Goal: Transaction & Acquisition: Purchase product/service

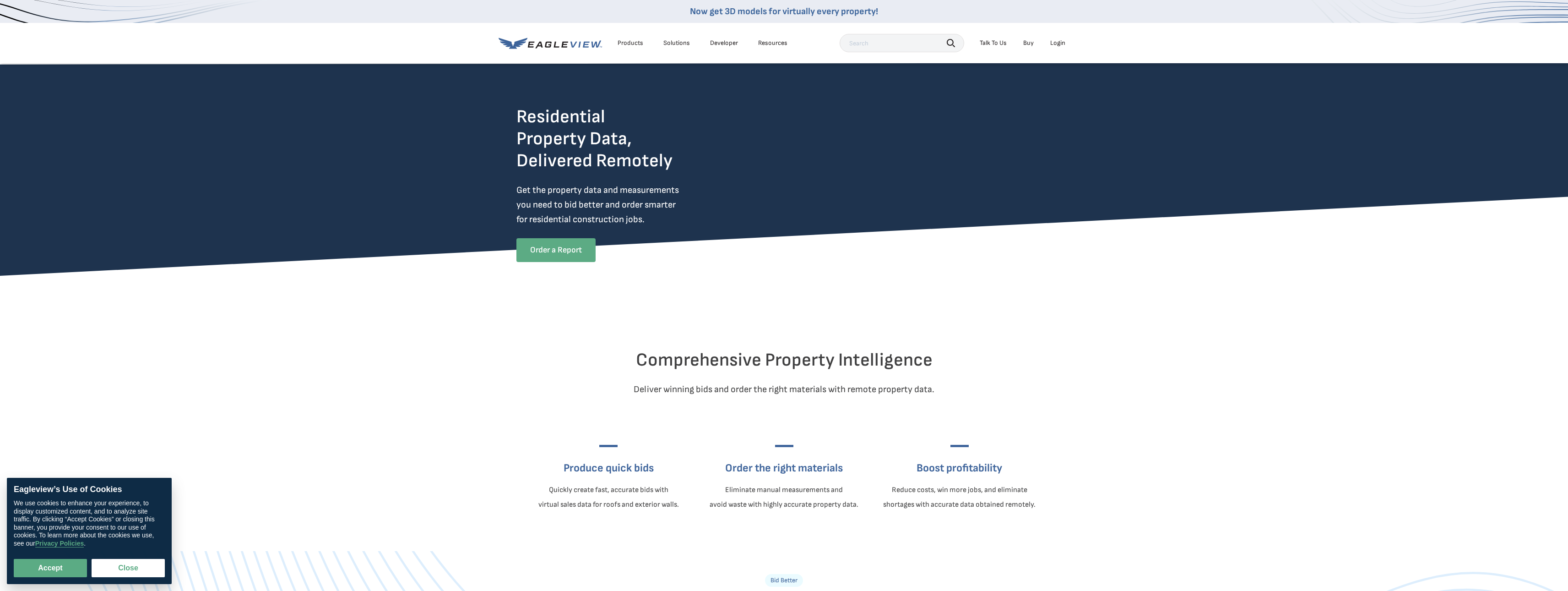
click at [589, 252] on link "Order a Report" at bounding box center [556, 250] width 79 height 24
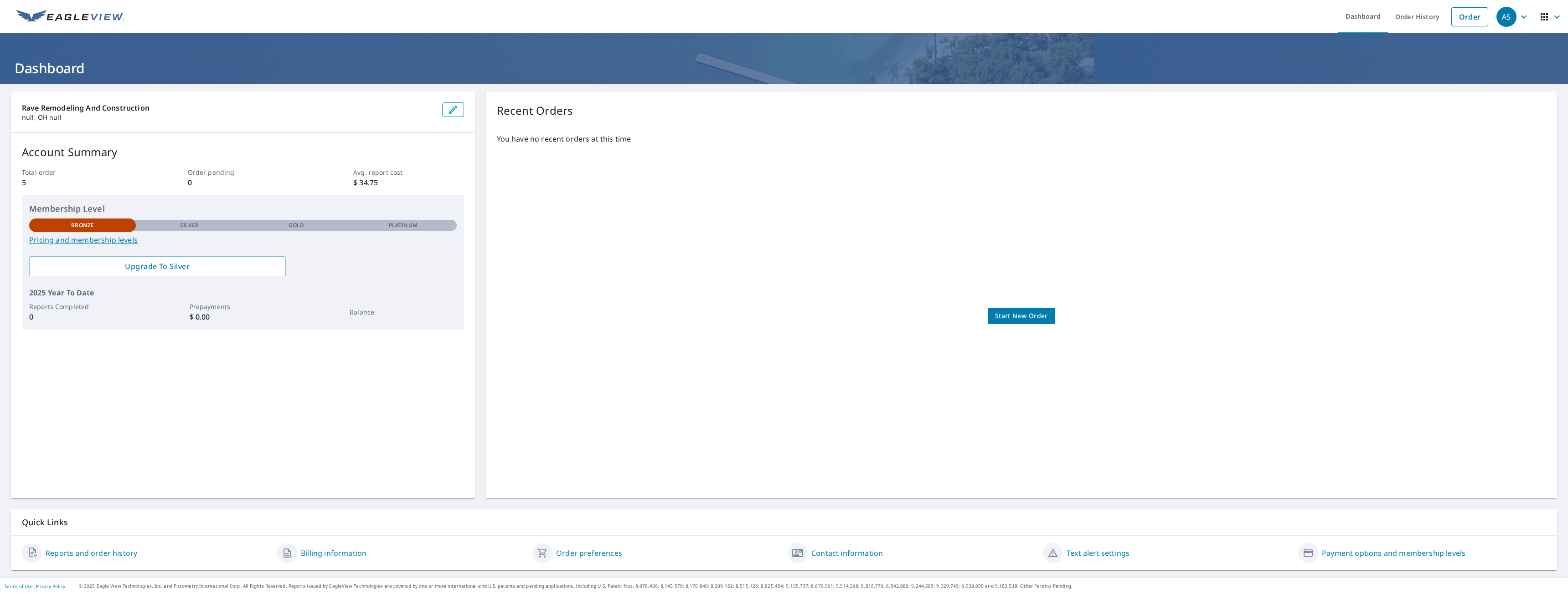
click at [995, 315] on span "Start New Order" at bounding box center [1020, 316] width 53 height 11
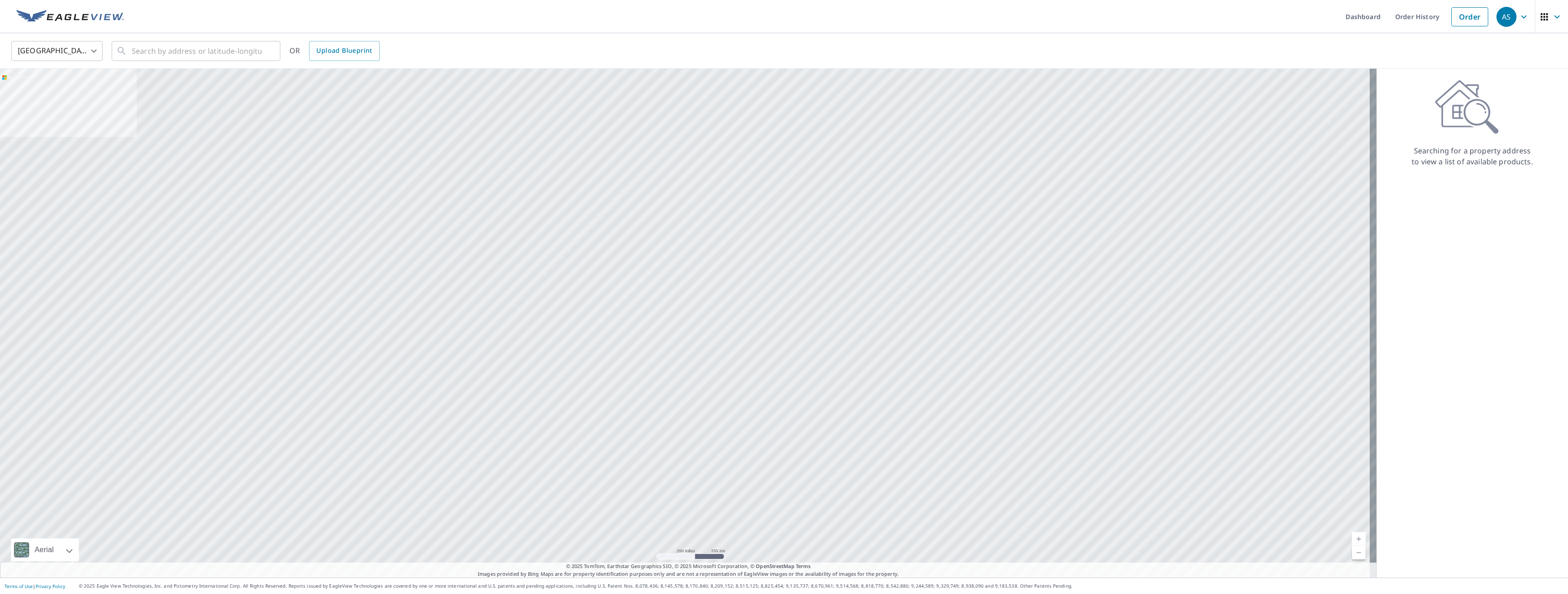
click at [1457, 128] on icon at bounding box center [1466, 107] width 64 height 55
click at [1459, 101] on icon at bounding box center [1466, 107] width 64 height 55
click at [213, 57] on input "text" at bounding box center [197, 51] width 130 height 26
paste input "[STREET_ADDRESS]"
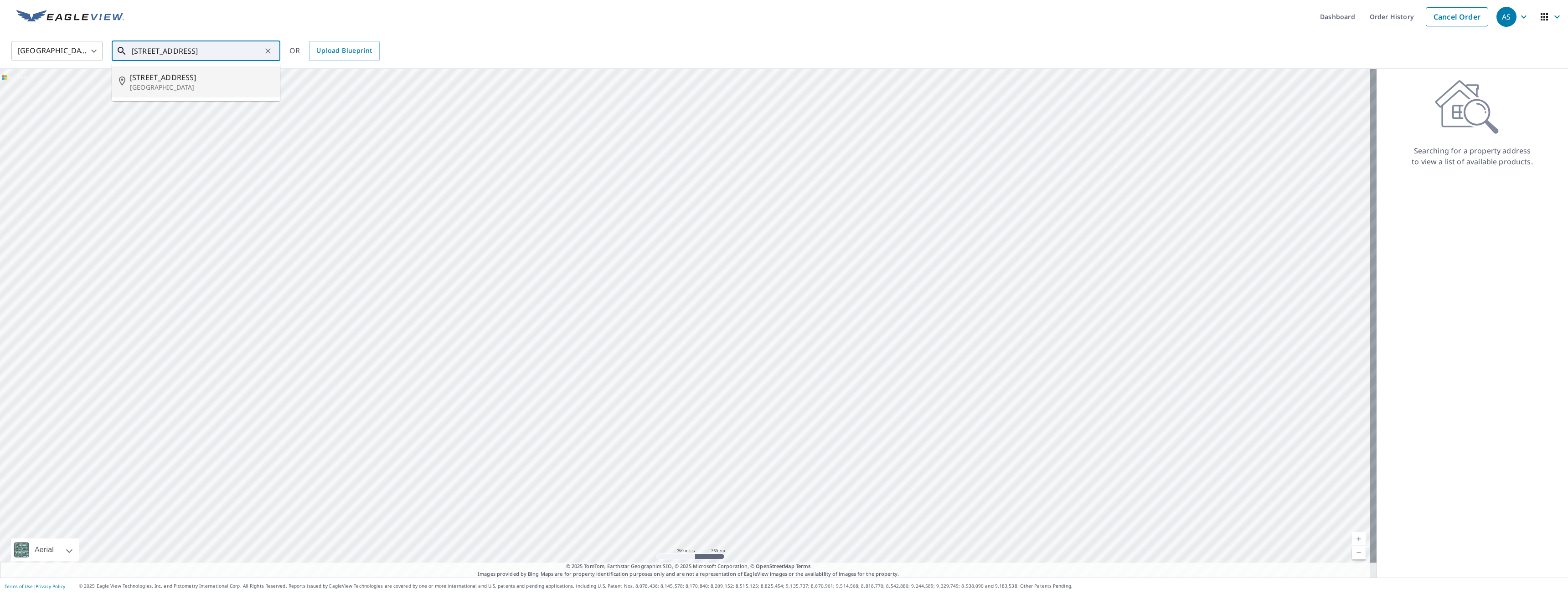
click at [194, 82] on span "[STREET_ADDRESS]" at bounding box center [201, 78] width 143 height 11
type input "[STREET_ADDRESS]"
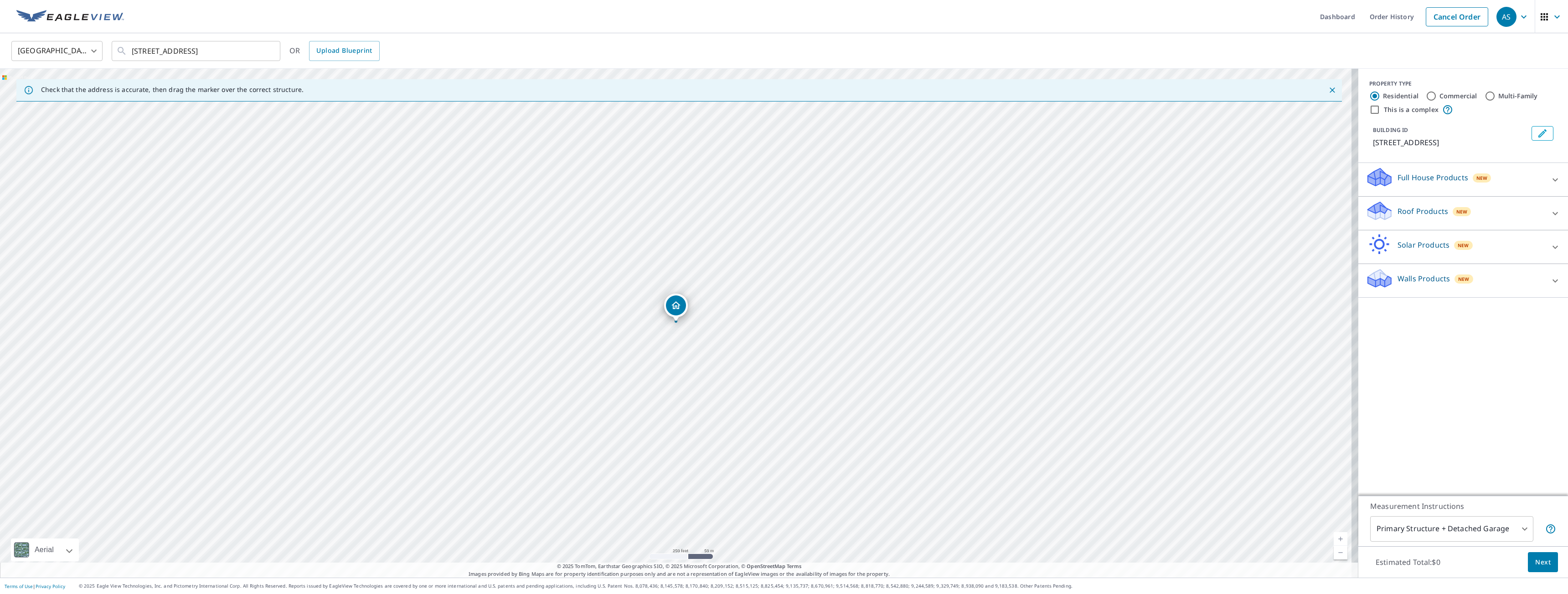
click at [1397, 278] on p "Walls Products" at bounding box center [1423, 279] width 53 height 11
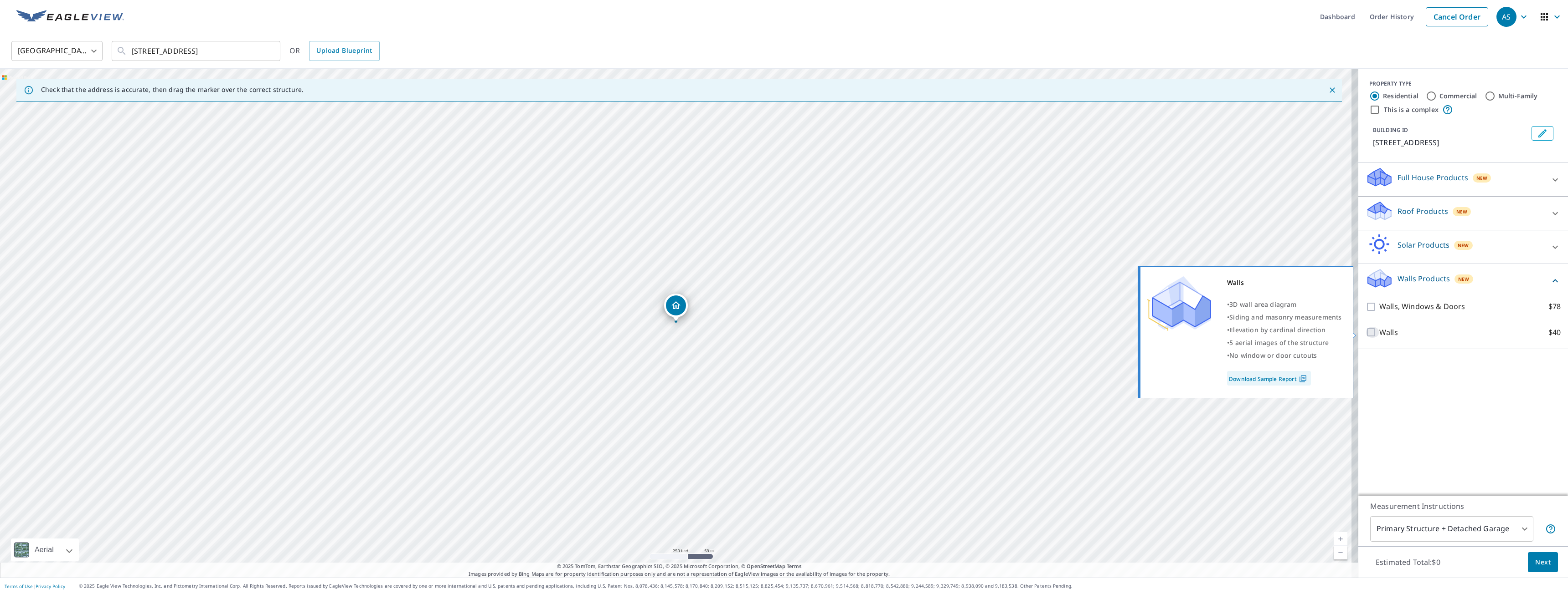
click at [1367, 336] on input "Walls $40" at bounding box center [1372, 333] width 14 height 11
checkbox input "true"
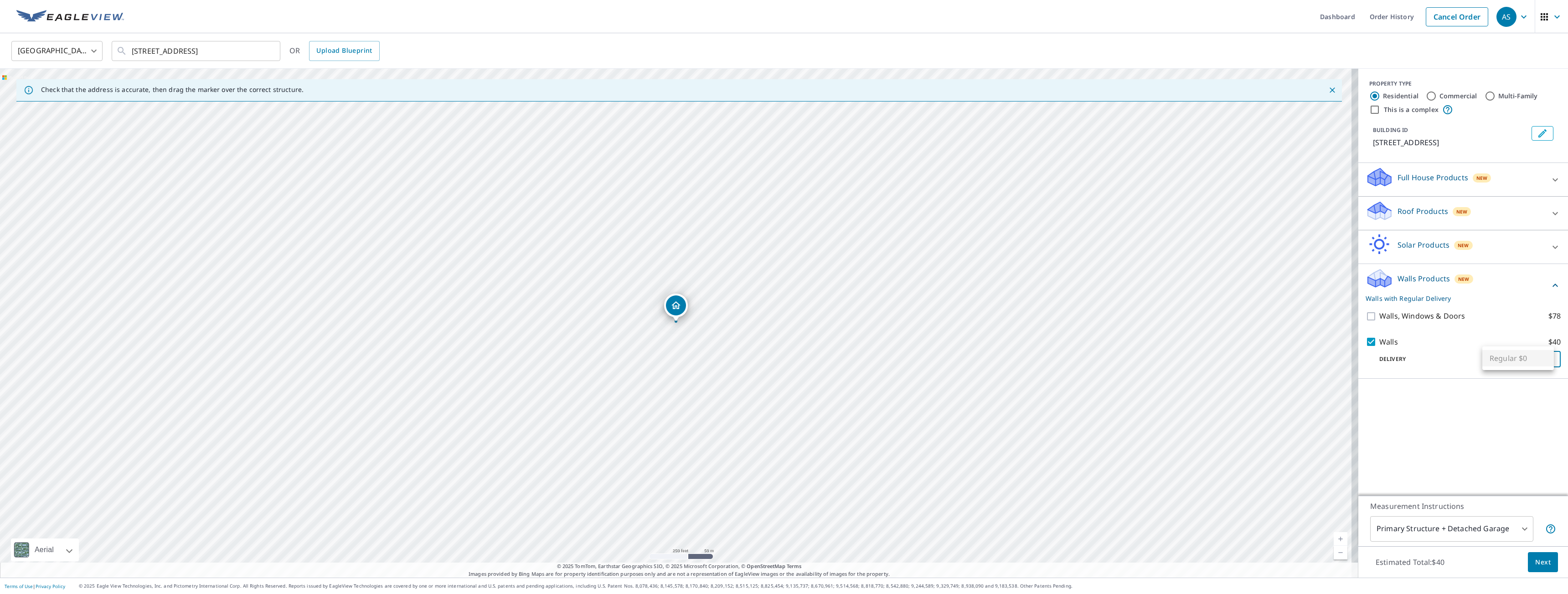
click at [1541, 363] on body "AS AS Dashboard Order History Cancel Order AS [GEOGRAPHIC_DATA] [GEOGRAPHIC_DAT…" at bounding box center [784, 297] width 1568 height 594
click at [1423, 376] on div at bounding box center [784, 297] width 1568 height 594
click at [1535, 562] on span "Next" at bounding box center [1542, 562] width 15 height 11
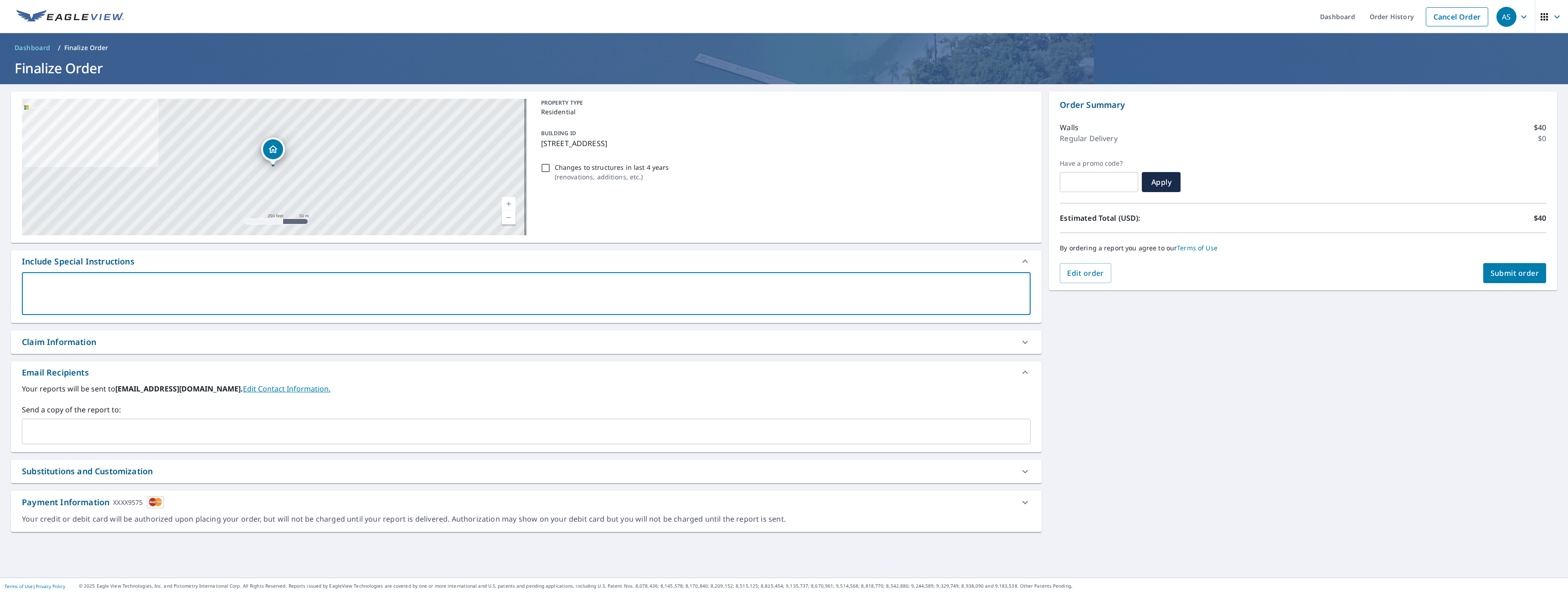
click at [600, 285] on textarea at bounding box center [526, 294] width 995 height 26
type textarea "R"
type textarea "x"
type textarea "Ra"
type textarea "x"
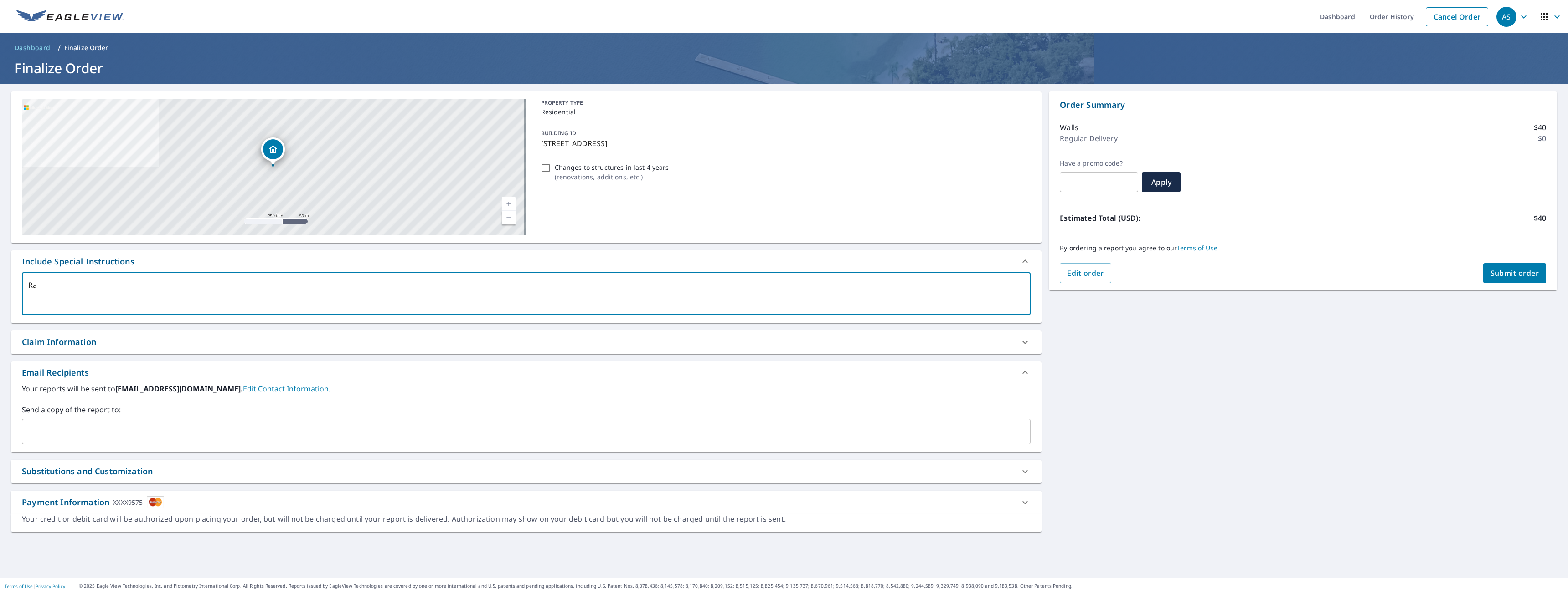
type textarea "Rap"
type textarea "x"
type textarea "Rapa"
type textarea "x"
type textarea "Rapai"
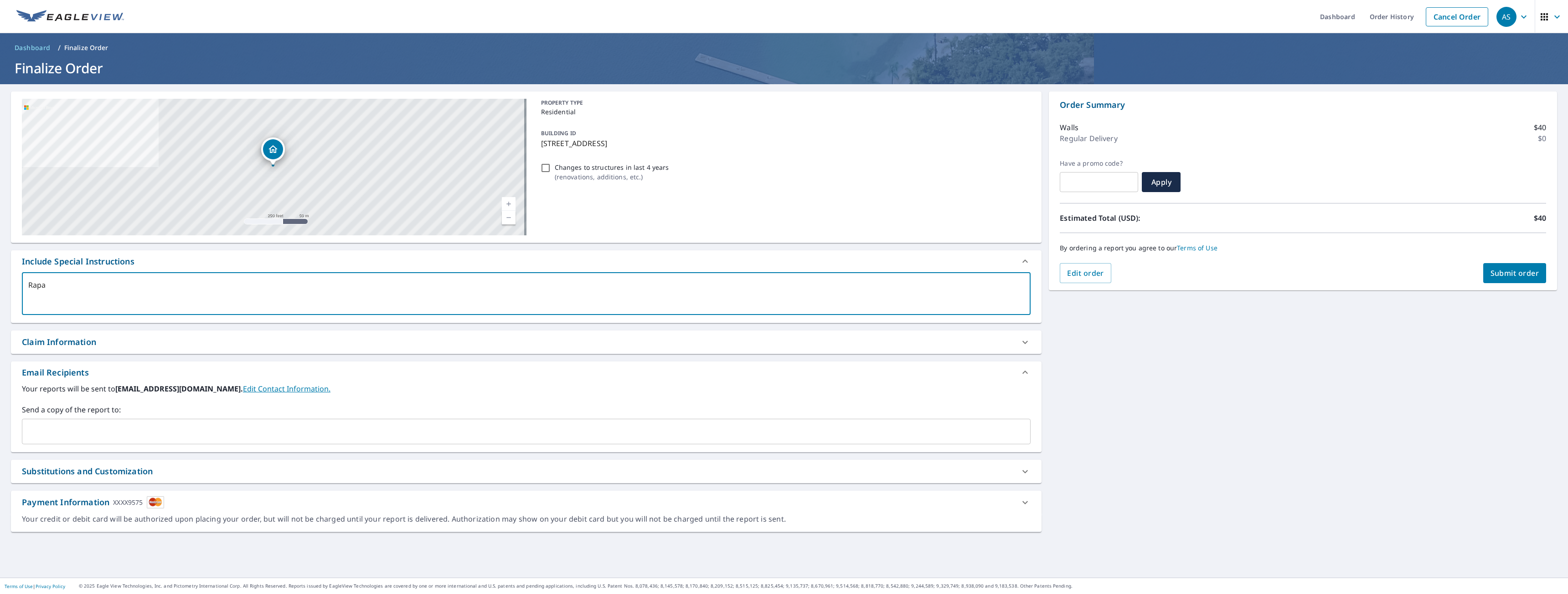
type textarea "x"
type textarea "Rapair"
type textarea "x"
type textarea "Rapairi"
type textarea "x"
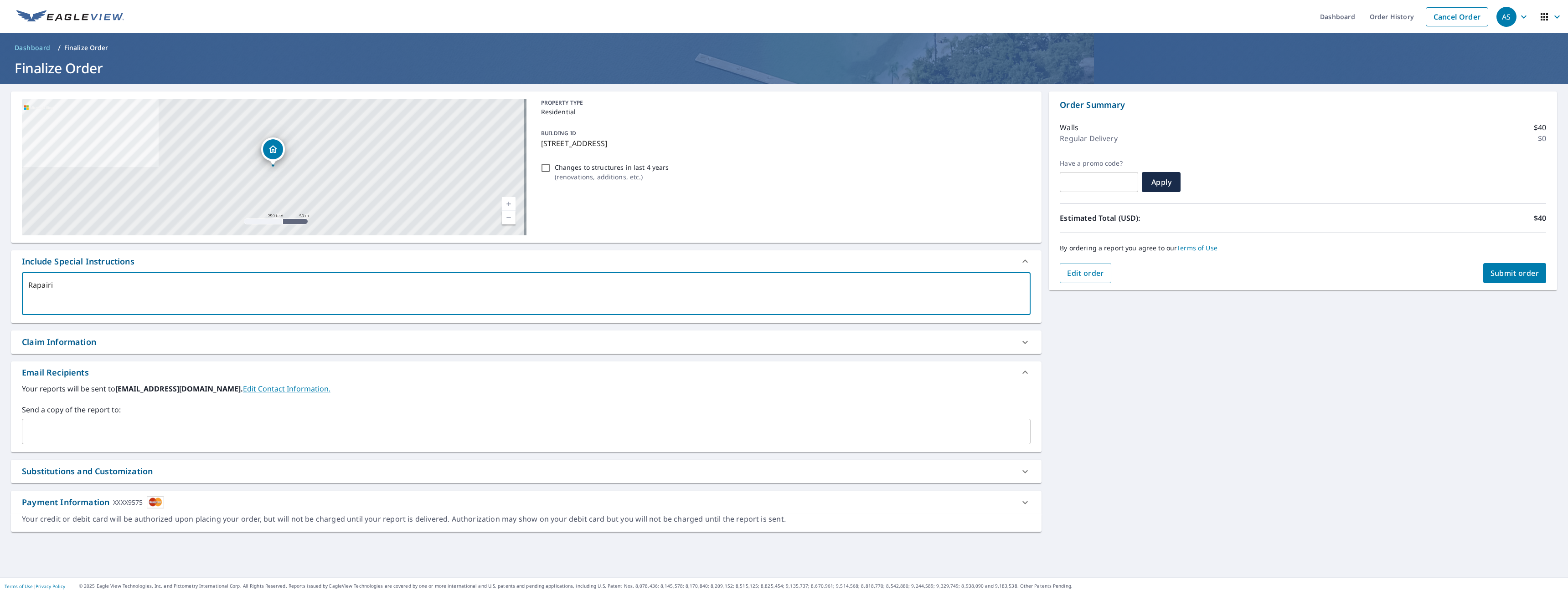
type textarea "Rapairin"
type textarea "x"
type textarea "Rapairing"
type textarea "x"
type textarea "Rapairing"
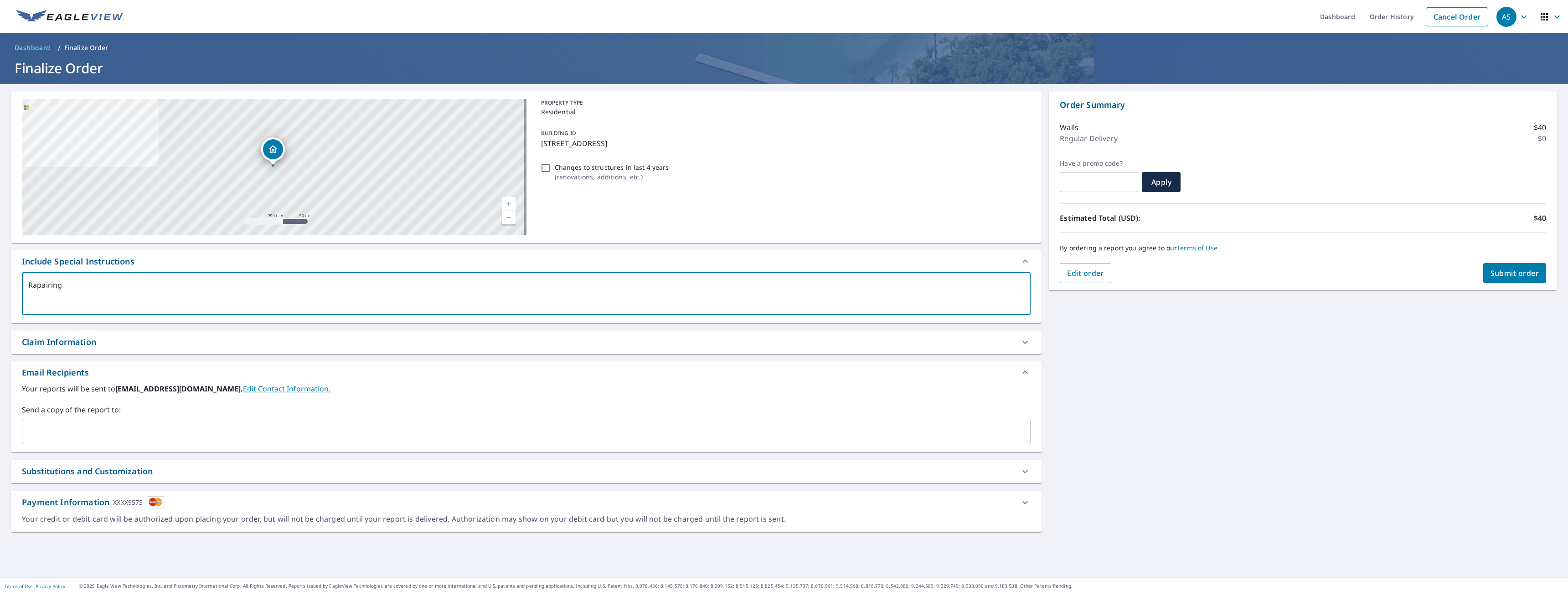
type textarea "x"
type textarea "Rapairing s"
type textarea "x"
type textarea "Rapairing si"
type textarea "x"
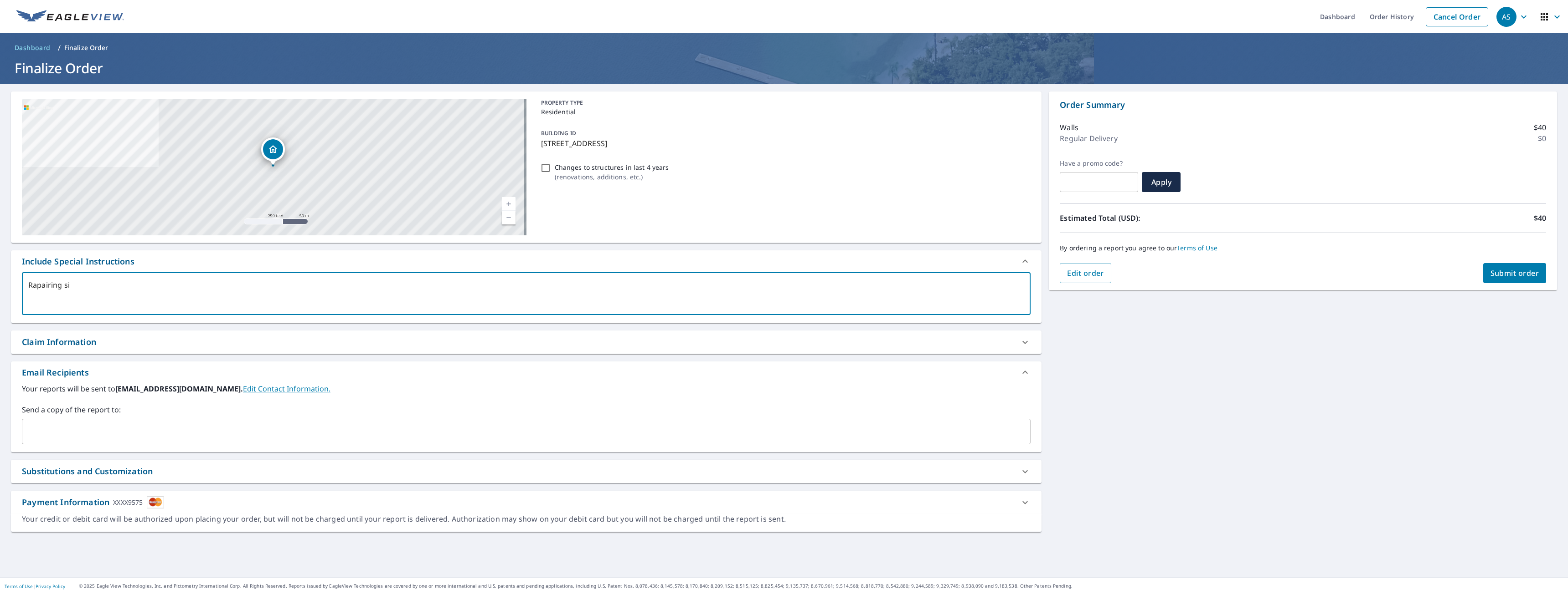
type textarea "Rapairing sid"
type textarea "x"
type textarea "Rapairing side"
type textarea "x"
type textarea "Rapairing sides"
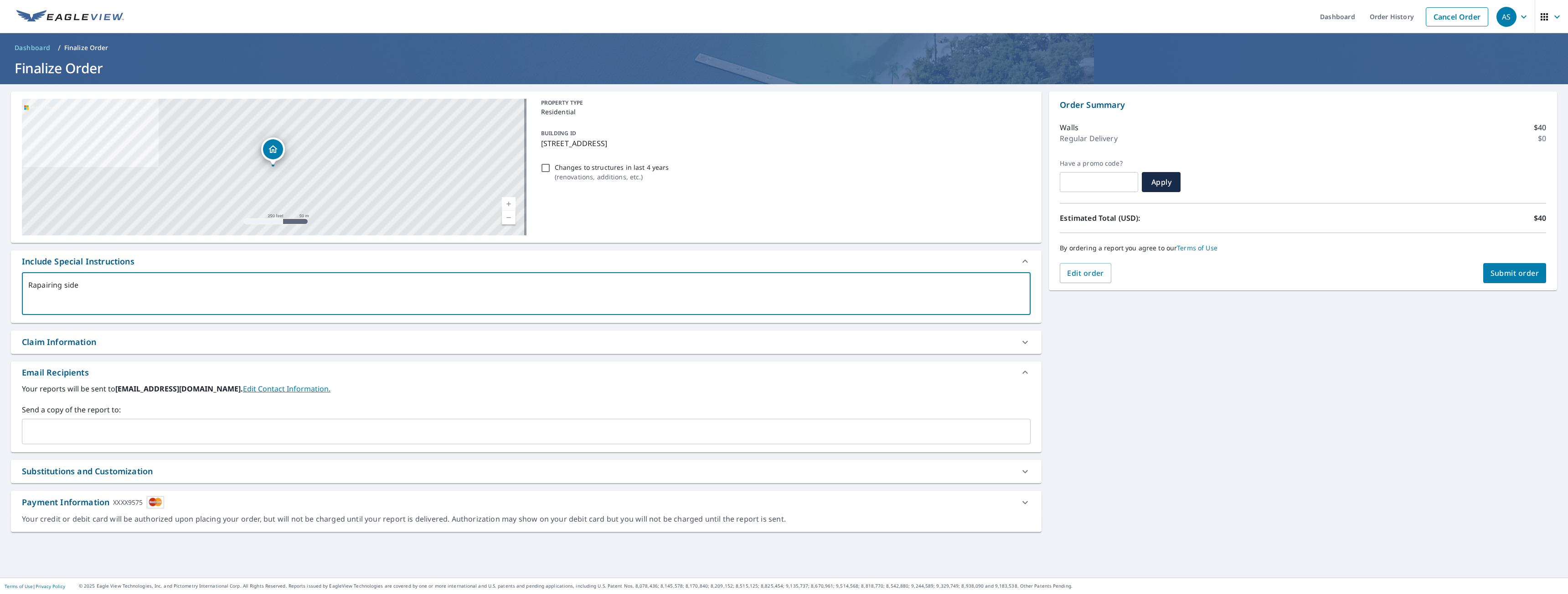
type textarea "x"
type textarea "Rapairing sides"
type textarea "x"
type textarea "Rapairing sides o"
type textarea "x"
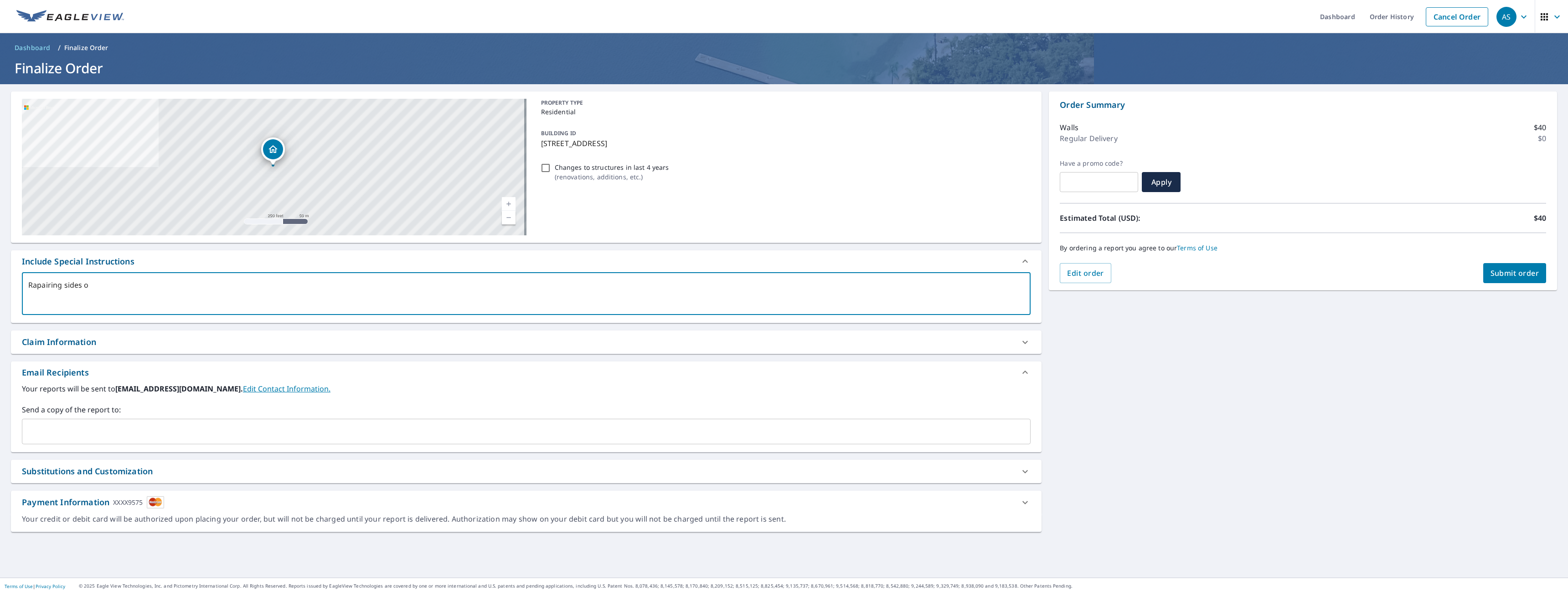
type textarea "Rapairing sides of"
type textarea "x"
type textarea "Rapairing sides off"
type textarea "x"
type textarea "Rapairing sides off"
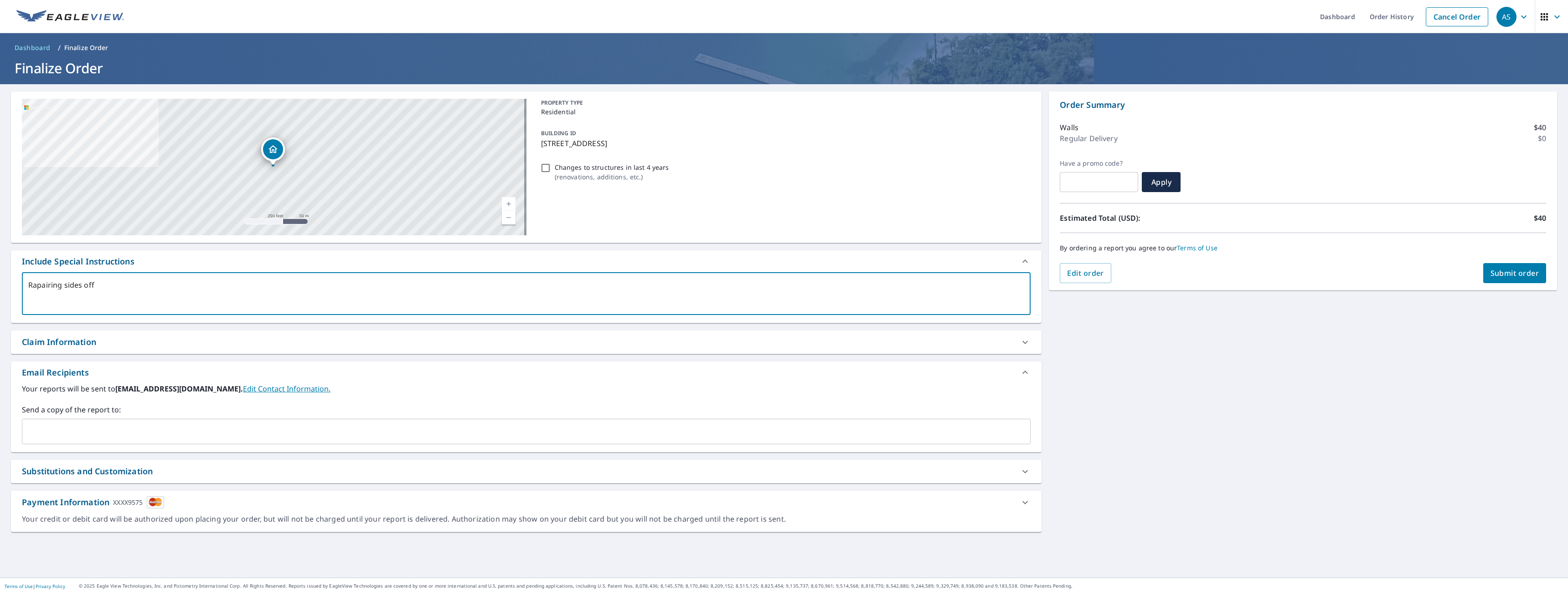
type textarea "x"
type textarea "Rapairing sides off"
type textarea "x"
type textarea "Rapairing sides of"
type textarea "x"
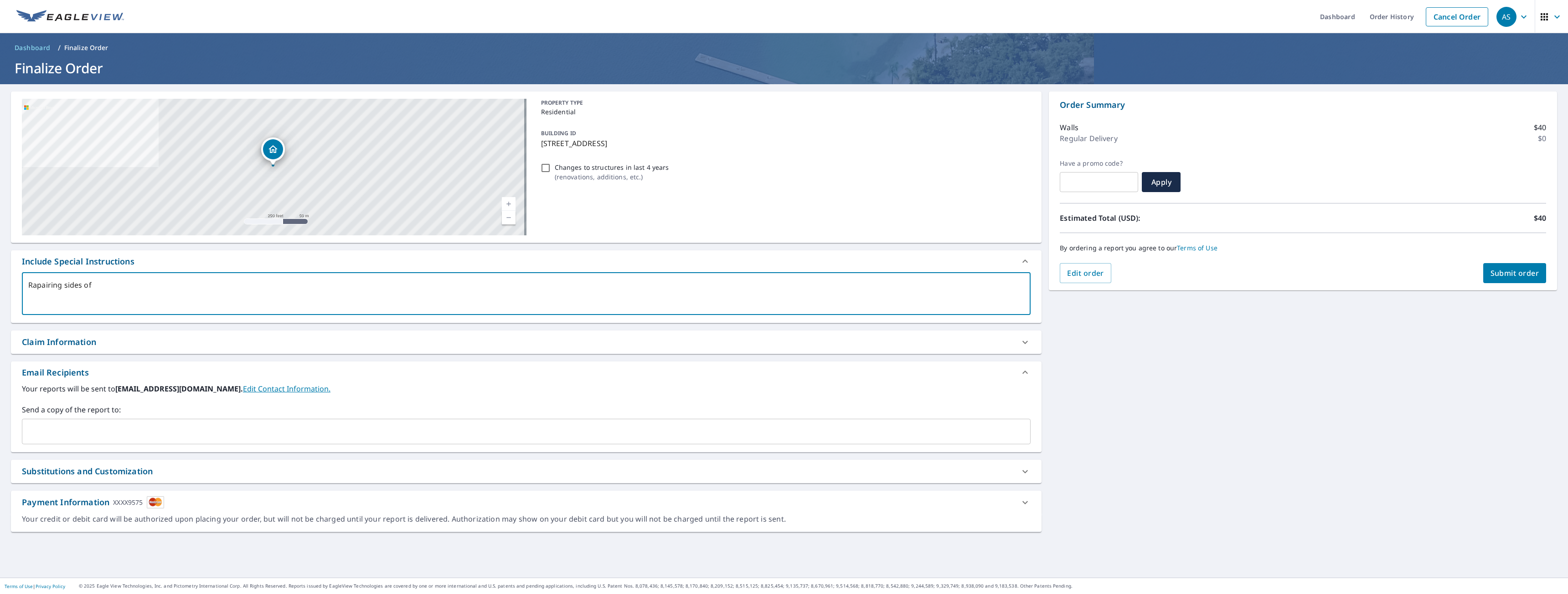
type textarea "Rapairing sides of"
type textarea "x"
type textarea "Rapairing sides of h"
type textarea "x"
type textarea "Rapairing sides of ho"
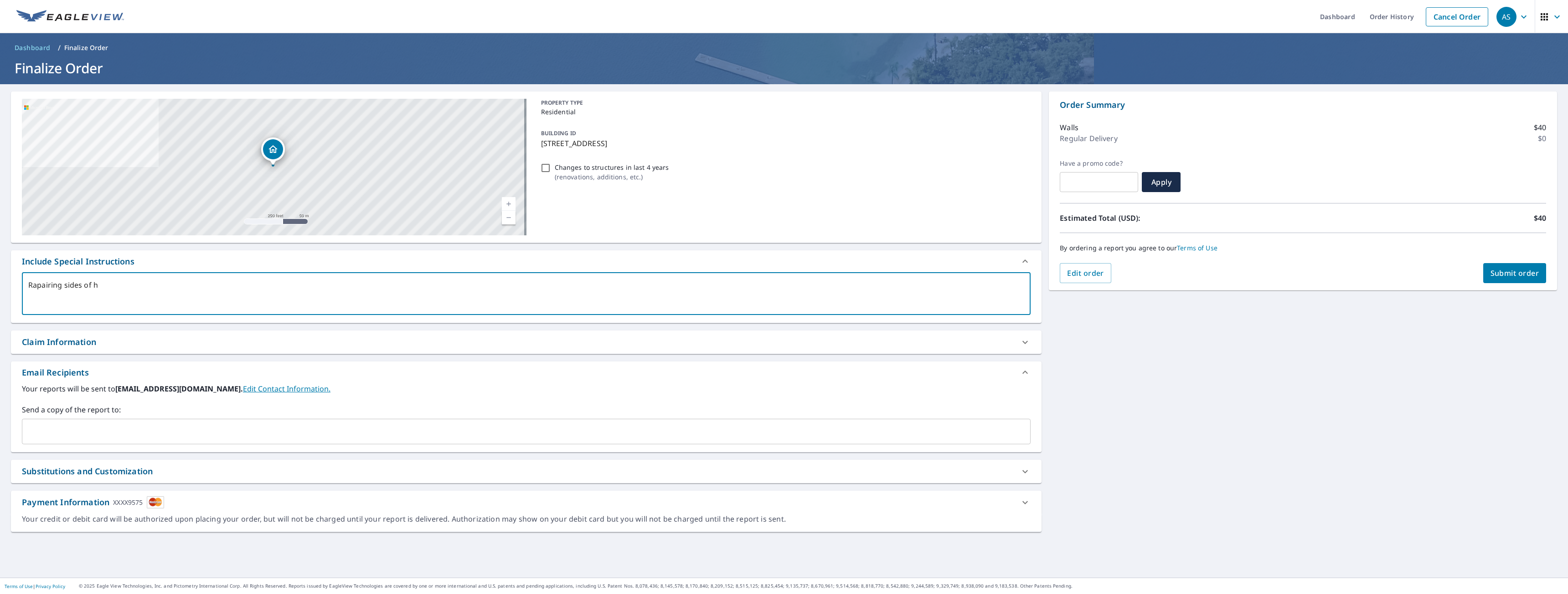
type textarea "x"
type textarea "Rapairing sides of hou"
type textarea "x"
type textarea "Rapairing sides of hous"
type textarea "x"
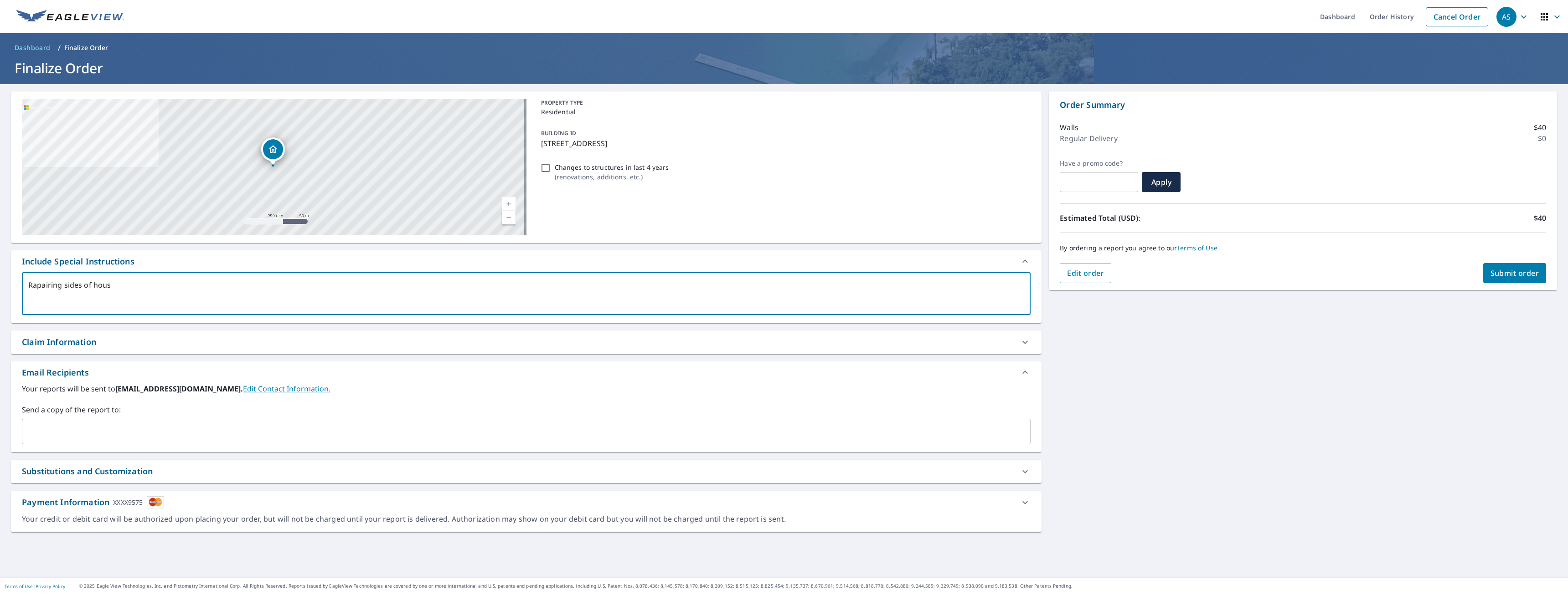
type textarea "Rapairing sides of house"
type textarea "x"
type textarea "Rapairing sides of house"
type textarea "x"
type textarea "Rapairing sides of house f"
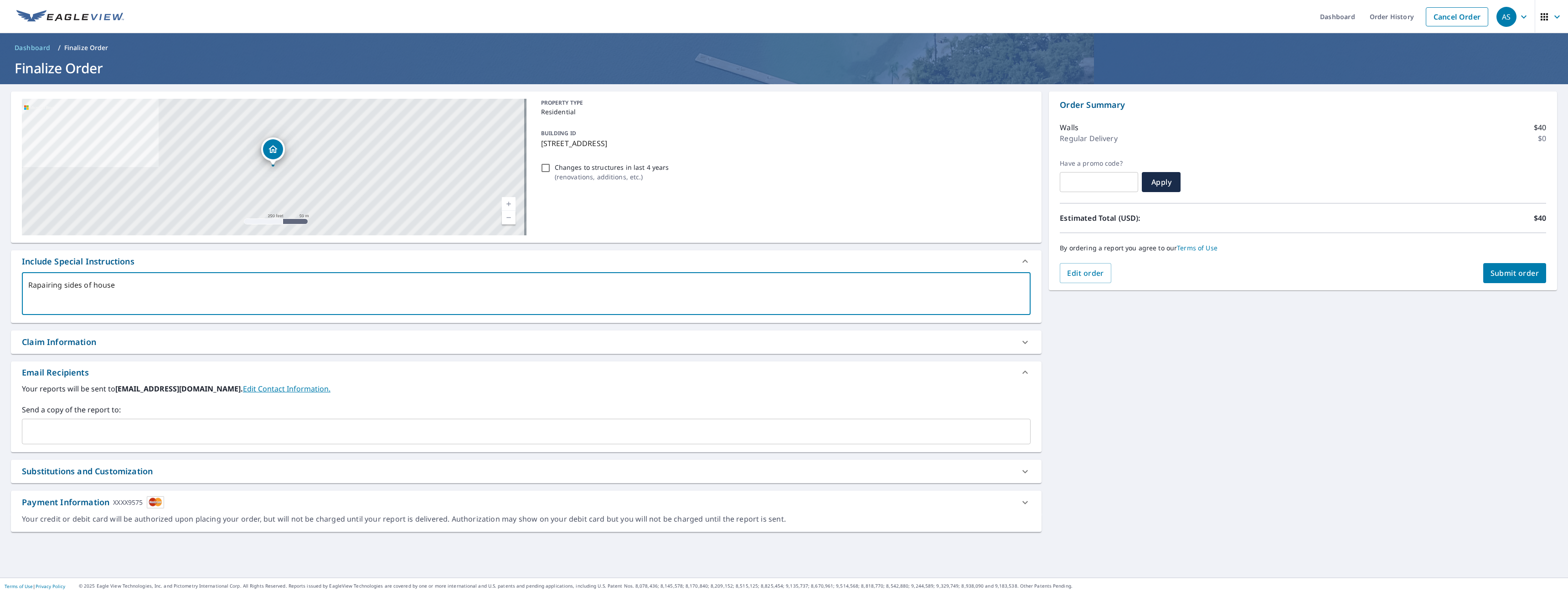
type textarea "x"
type textarea "Rapairing sides of house fo"
type textarea "x"
type textarea "Rapairing sides of house for"
type textarea "x"
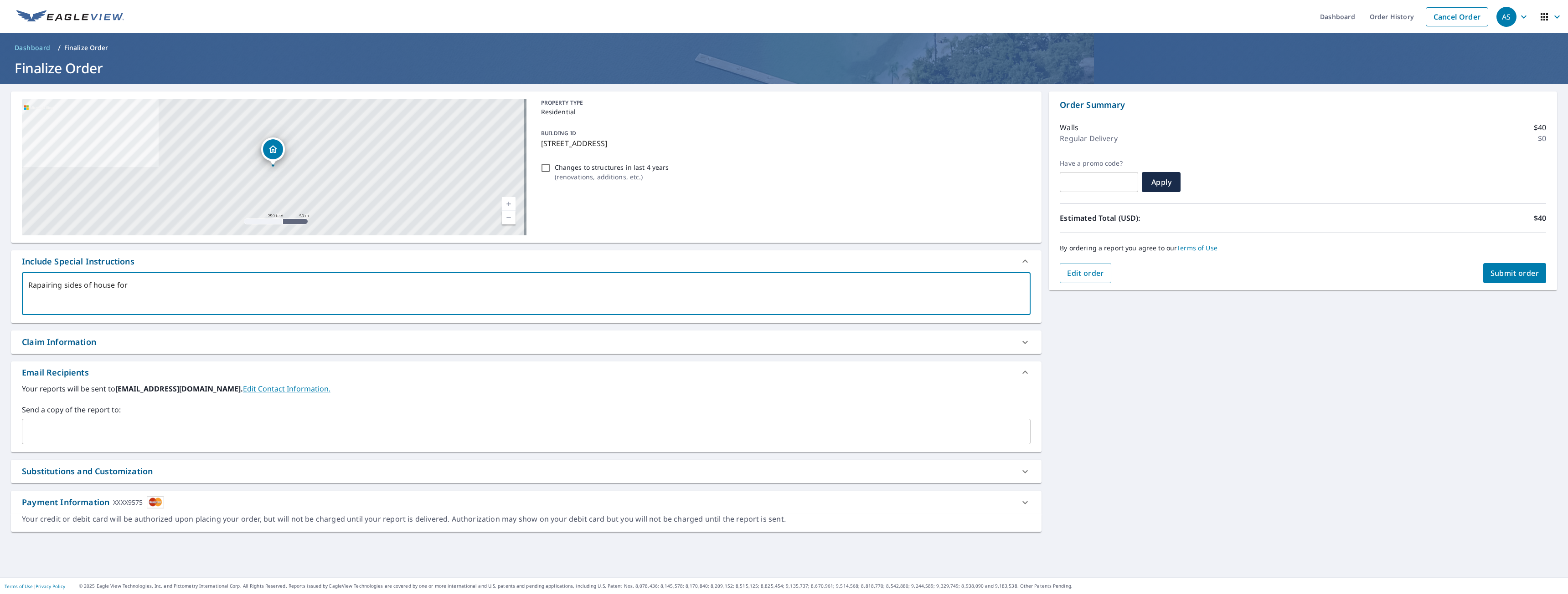
type textarea "Rapairing sides of house for"
type textarea "x"
type textarea "Rapairing sides of house for p"
type textarea "x"
type textarea "Rapairing sides of house for pa"
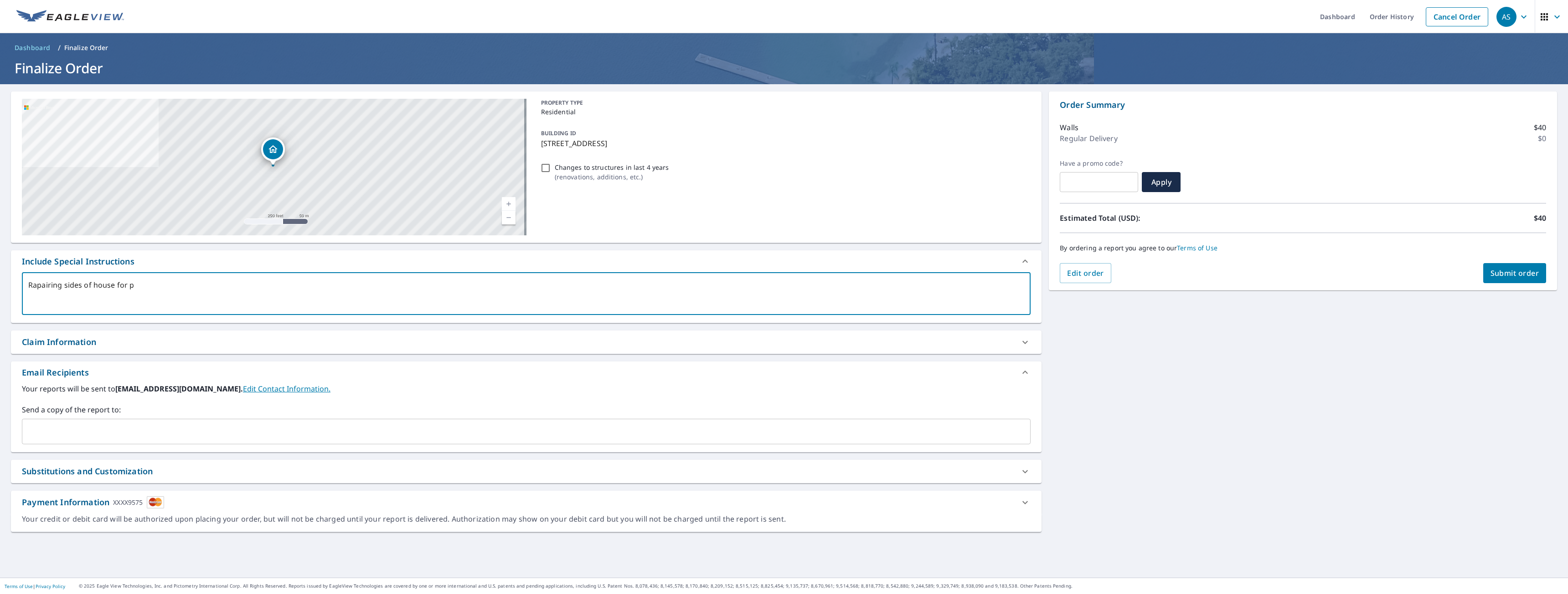
type textarea "x"
type textarea "Rapairing sides of house for pai"
type textarea "x"
type textarea "Rapairing sides of house for pain"
type textarea "x"
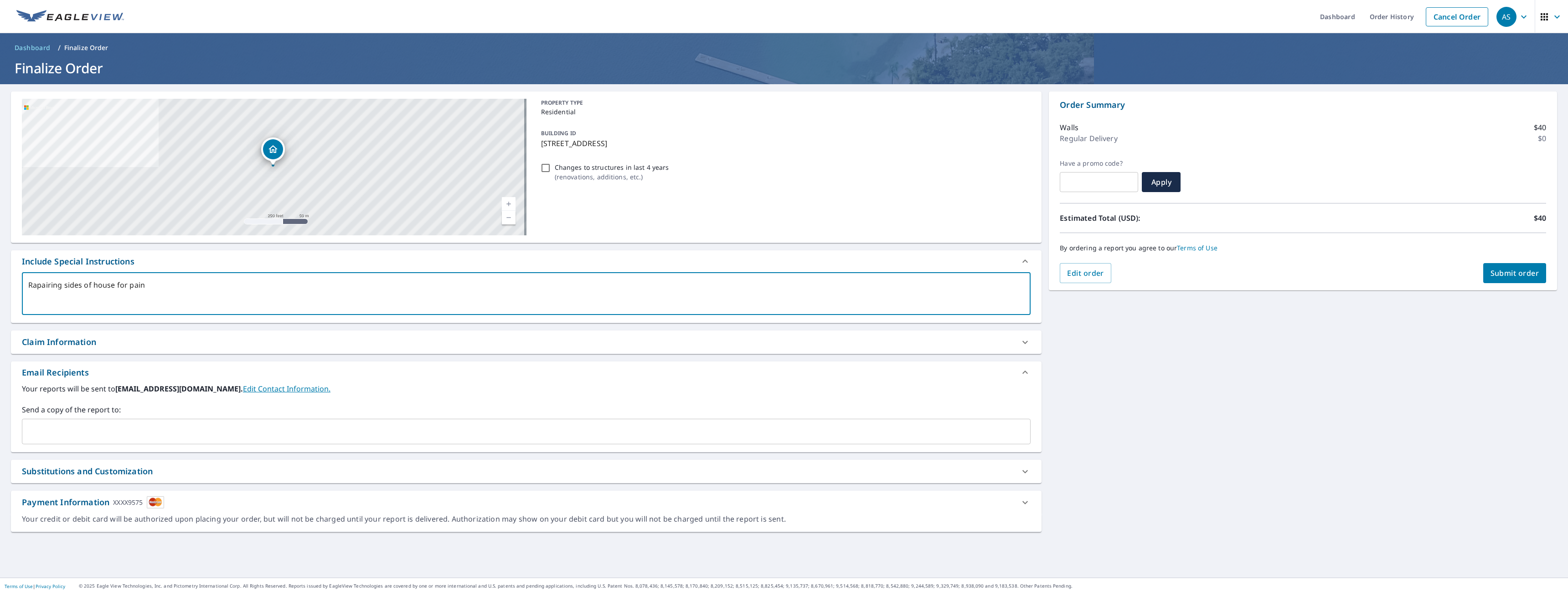
type textarea "Rapairing sides of house for paint"
type textarea "x"
type textarea "Rapairing sides of house for painti"
type textarea "x"
type textarea "Rapairing sides of house for paintin"
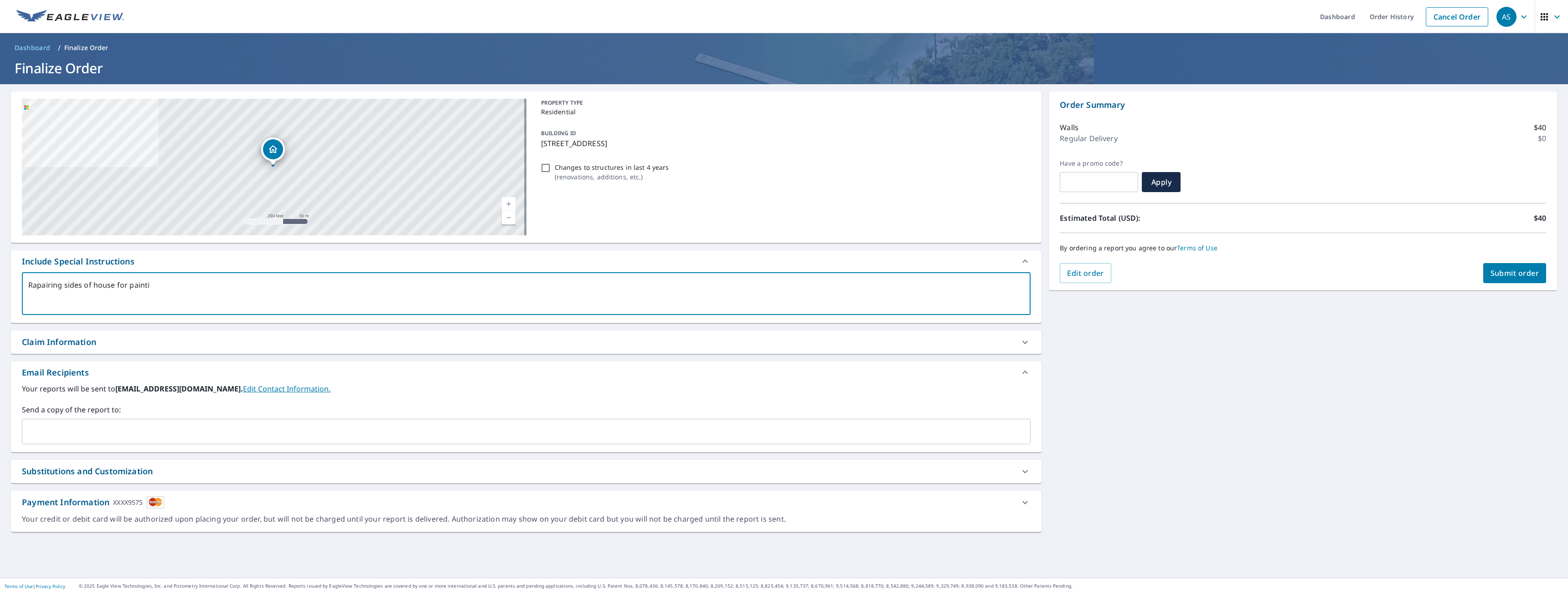
type textarea "x"
type textarea "Rapairing sides of house for painting"
type textarea "x"
type textarea "Rapairing sides of house for painting"
type textarea "x"
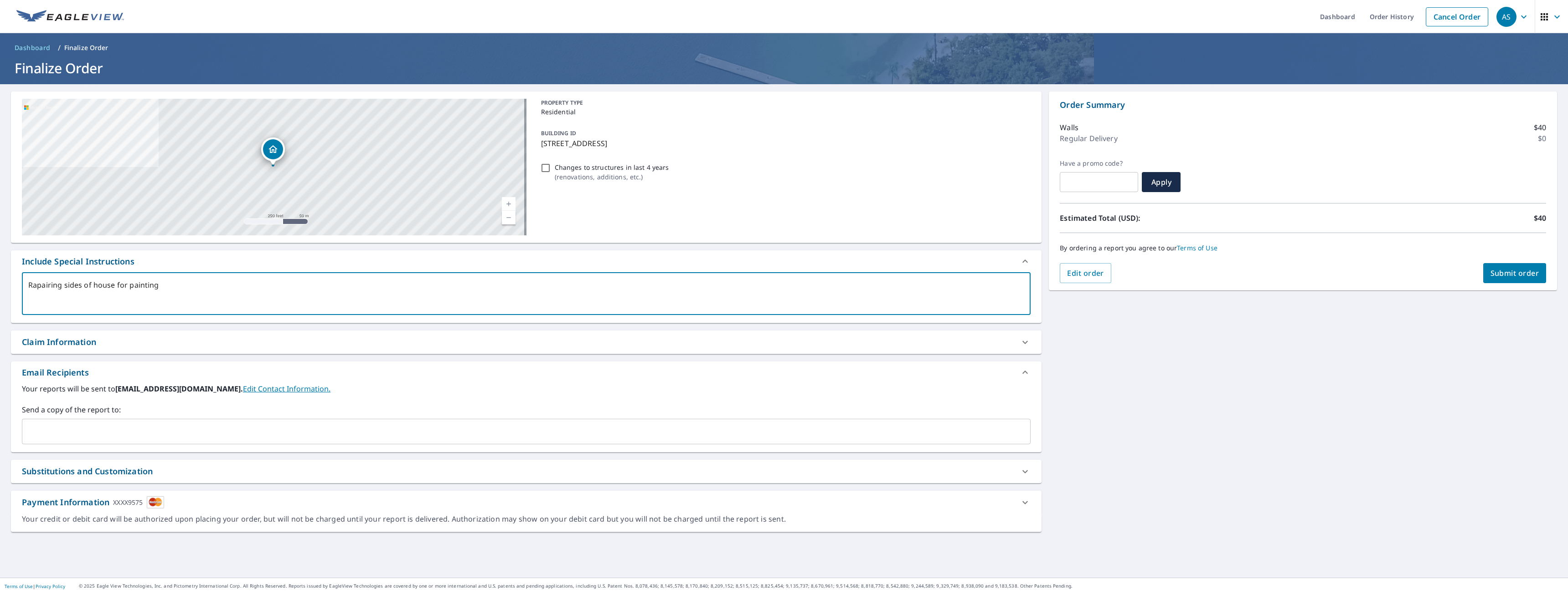
type textarea "Rapairing sides of house for painting s"
type textarea "x"
type textarea "Rapairing sides of house for painting so"
type textarea "x"
type textarea "Rapairing sides of house for painting s"
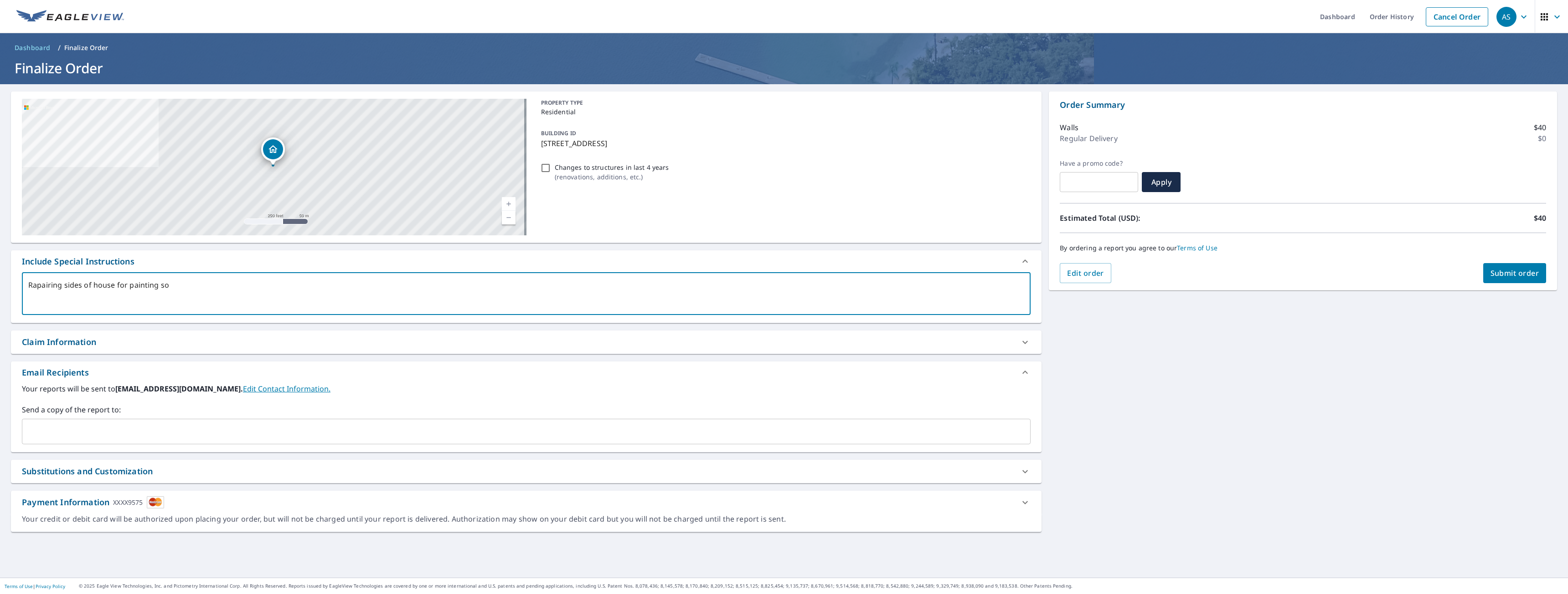
type textarea "x"
type textarea "Rapairing sides of house for painting"
type textarea "x"
type textarea "Rapairing sides of house for painting a"
type textarea "x"
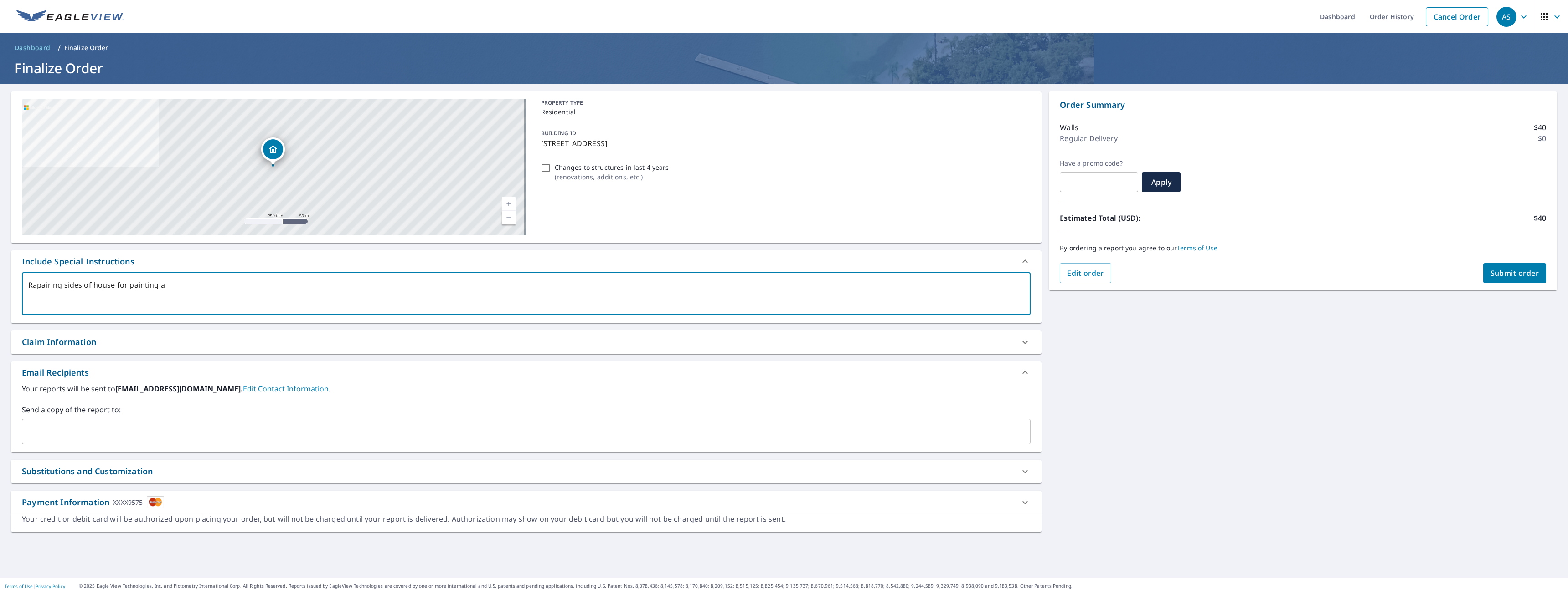
type textarea "Rapairing sides of house for painting af"
type textarea "x"
type textarea "Rapairing sides of house for painting aft"
type textarea "x"
type textarea "Rapairing sides of house for painting afte"
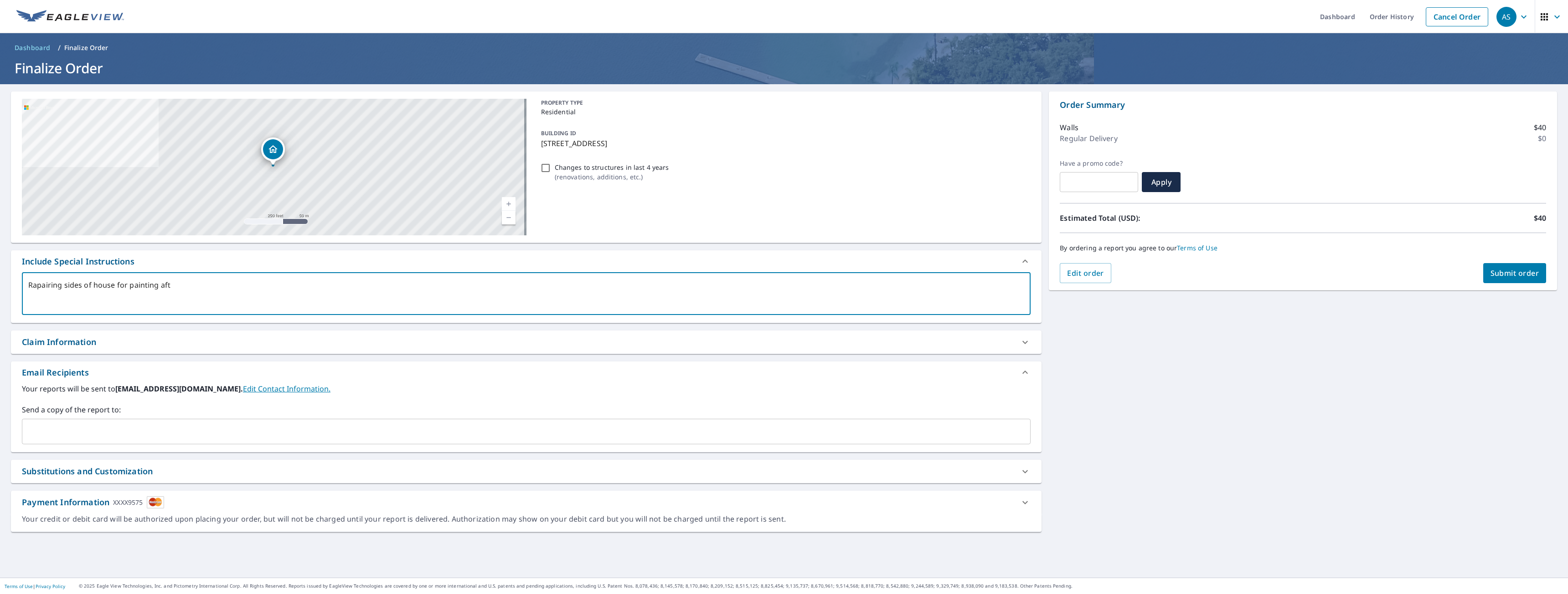
type textarea "x"
type textarea "Rapairing sides of house for painting after"
type textarea "x"
type textarea "Rapairing sides of house for painting after"
type textarea "x"
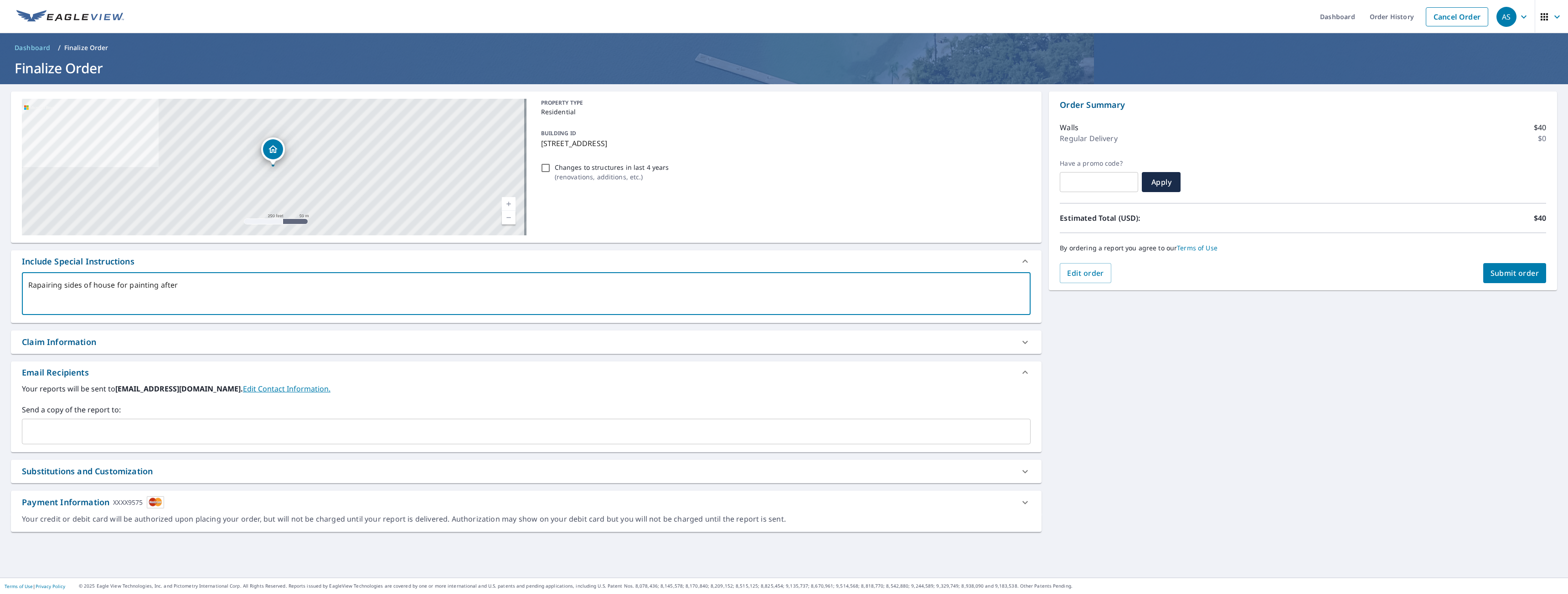
type textarea "Rapairing sides of house for painting after r"
type textarea "x"
type textarea "Rapairing sides of house for painting after re"
type textarea "x"
type textarea "Rapairing sides of house for painting after rem"
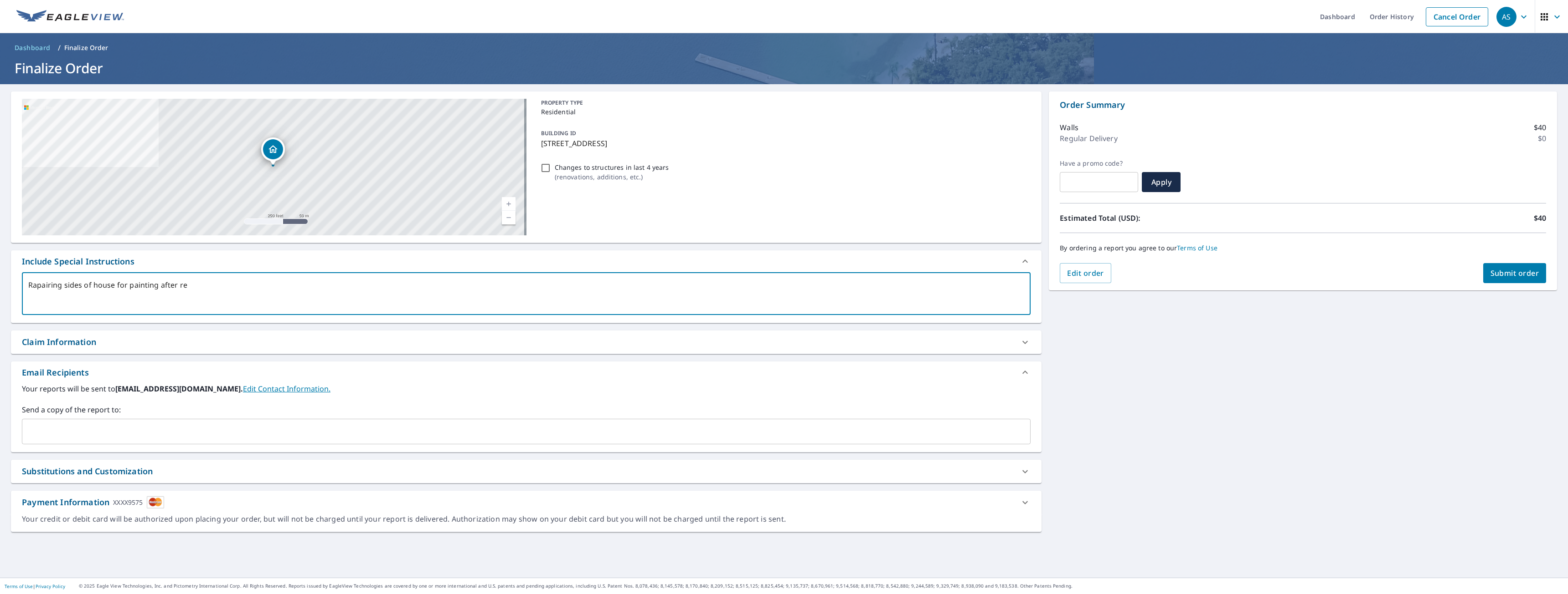
type textarea "x"
type textarea "Rapairing sides of house for painting after remo"
type textarea "x"
type textarea "Rapairing sides of house for painting after remov"
type textarea "x"
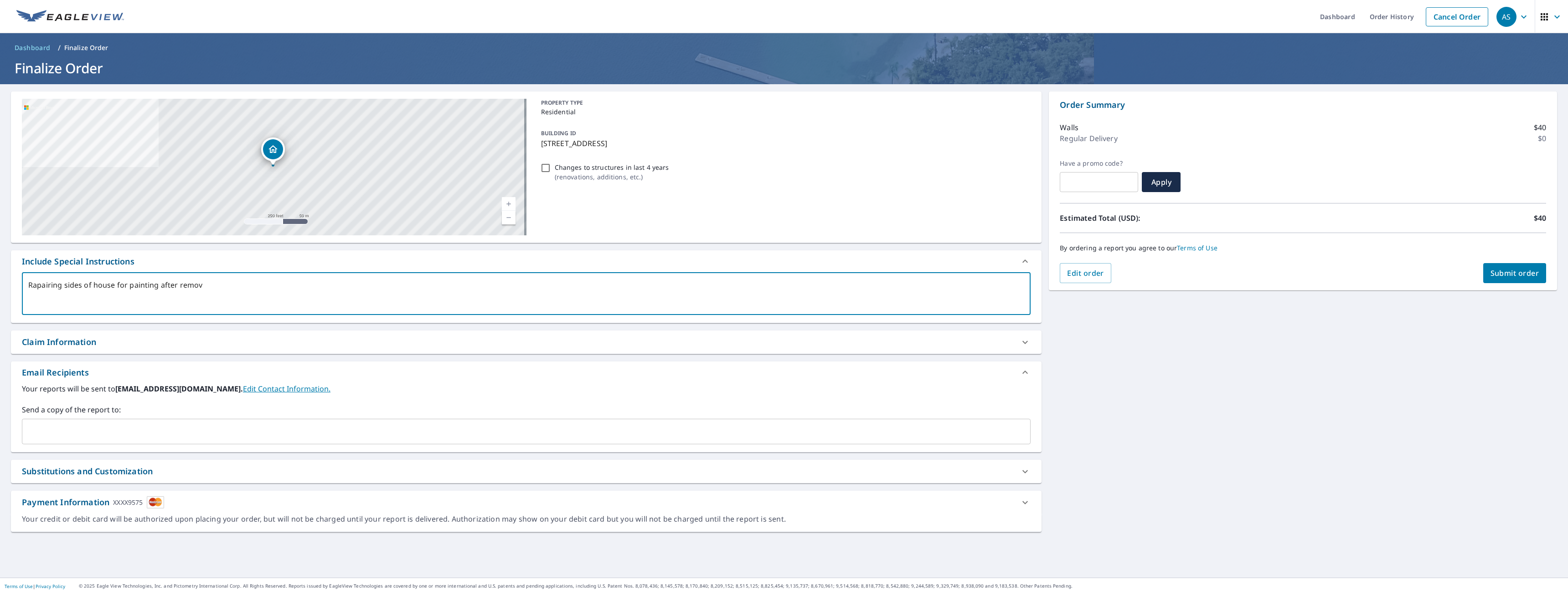
type textarea "Rapairing sides of house for painting after removi"
type textarea "x"
type textarea "Rapairing sides of house for painting after removin"
type textarea "x"
type textarea "Rapairing sides of house for painting after removing"
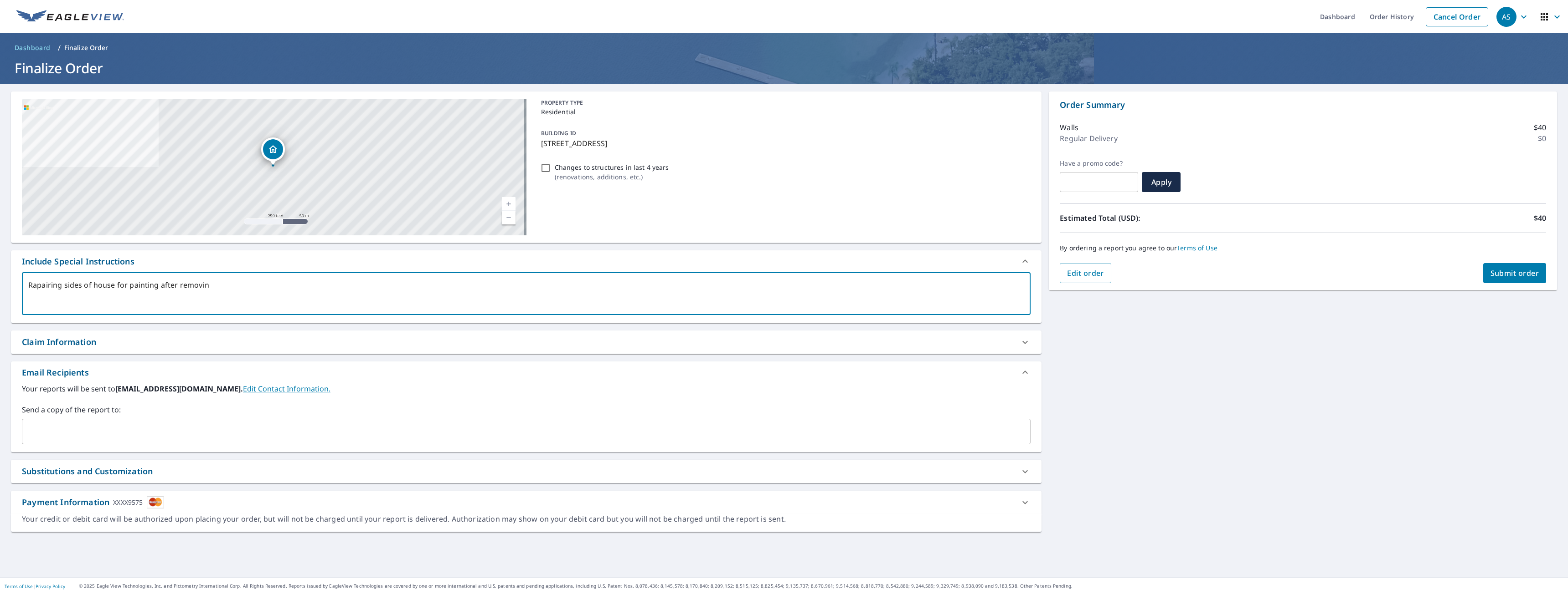
type textarea "x"
type textarea "Rapairing sides of house for painting after removing"
type textarea "x"
type textarea "Rapairing sides of house for painting after removing a"
type textarea "x"
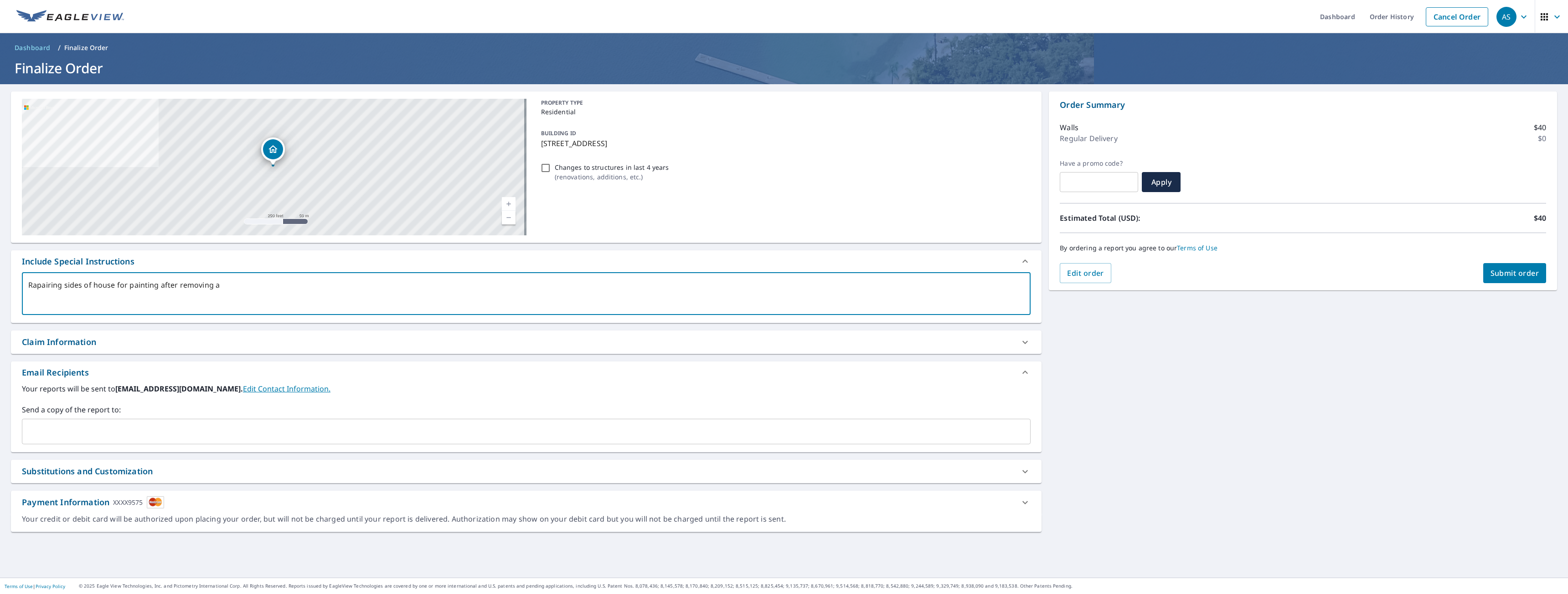
type textarea "Rapairing sides of house for painting after removing a"
type textarea "x"
type textarea "Rapairing sides of house for painting after removing a w"
type textarea "x"
type textarea "Rapairing sides of house for painting after removing a wi"
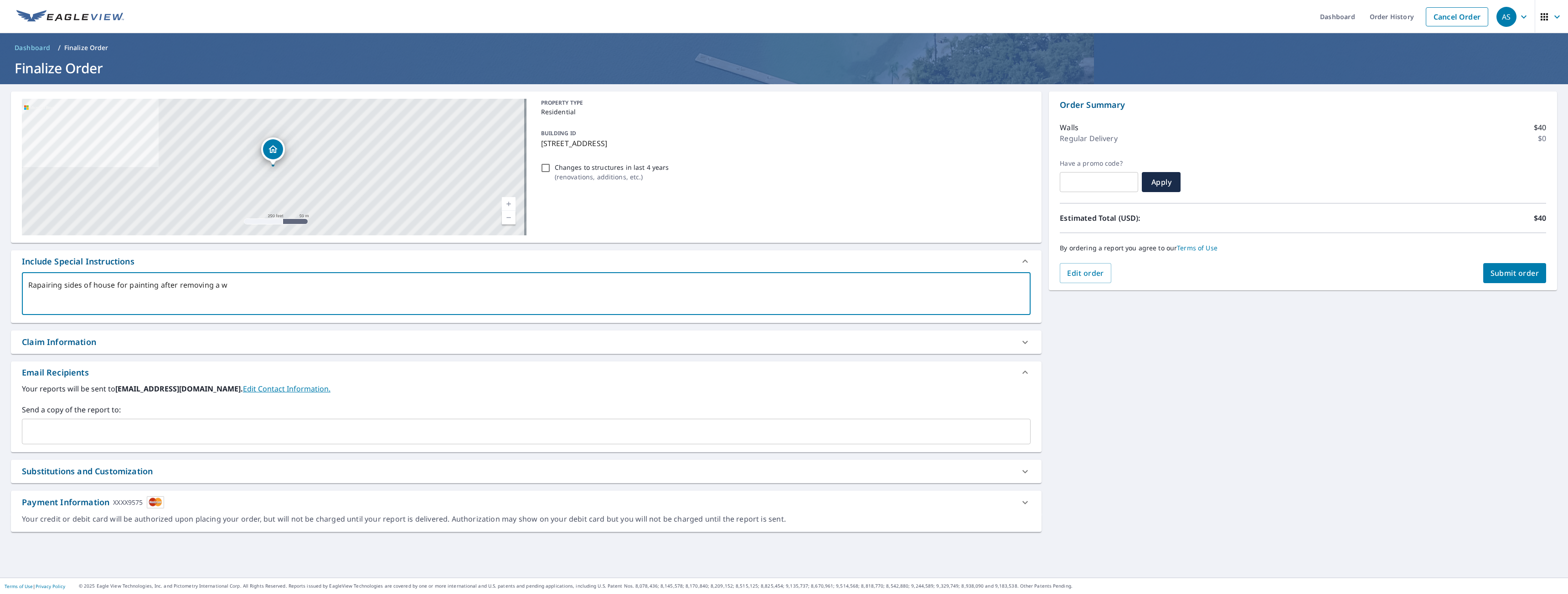
type textarea "x"
type textarea "Rapairing sides of house for painting after removing a win"
type textarea "x"
type textarea "Rapairing sides of house for painting after removing a wind"
type textarea "x"
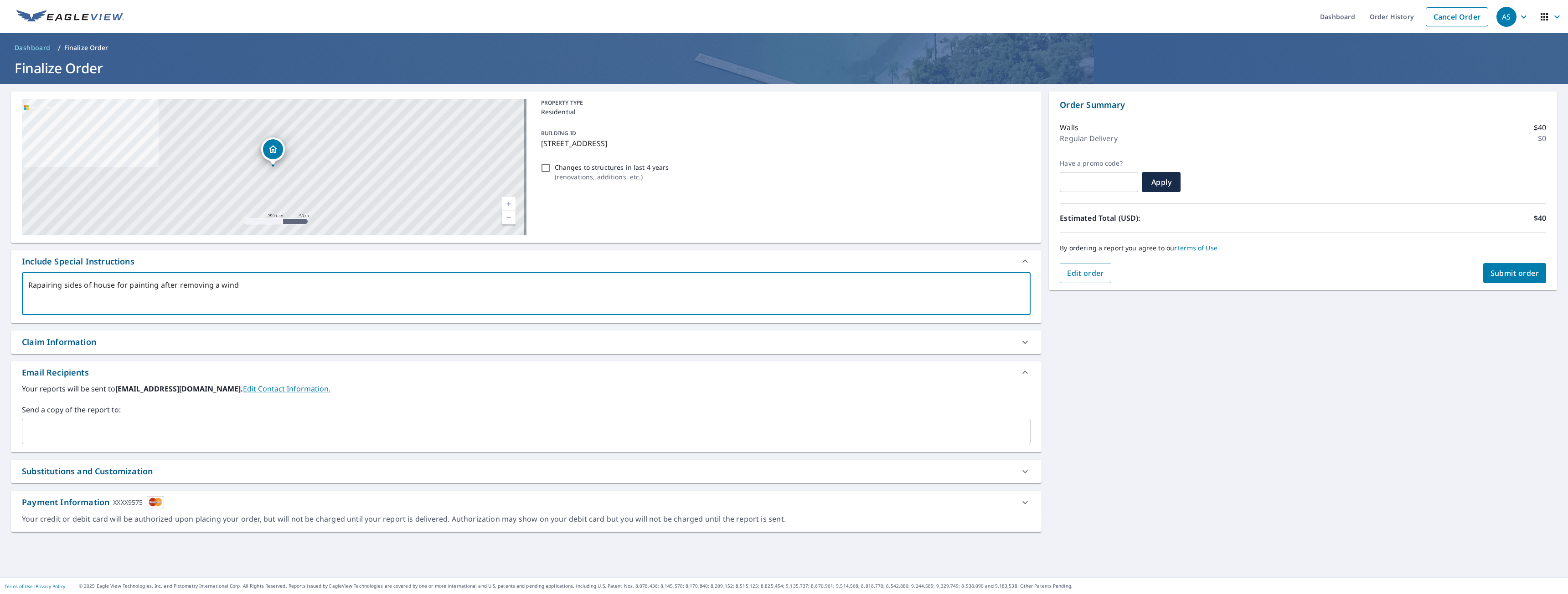
type textarea "Rapairing sides of house for painting after removing a windf"
type textarea "x"
type textarea "Rapairing sides of house for painting after removing a windfo"
type textarea "x"
type textarea "Rapairing sides of house for painting after removing a windfow"
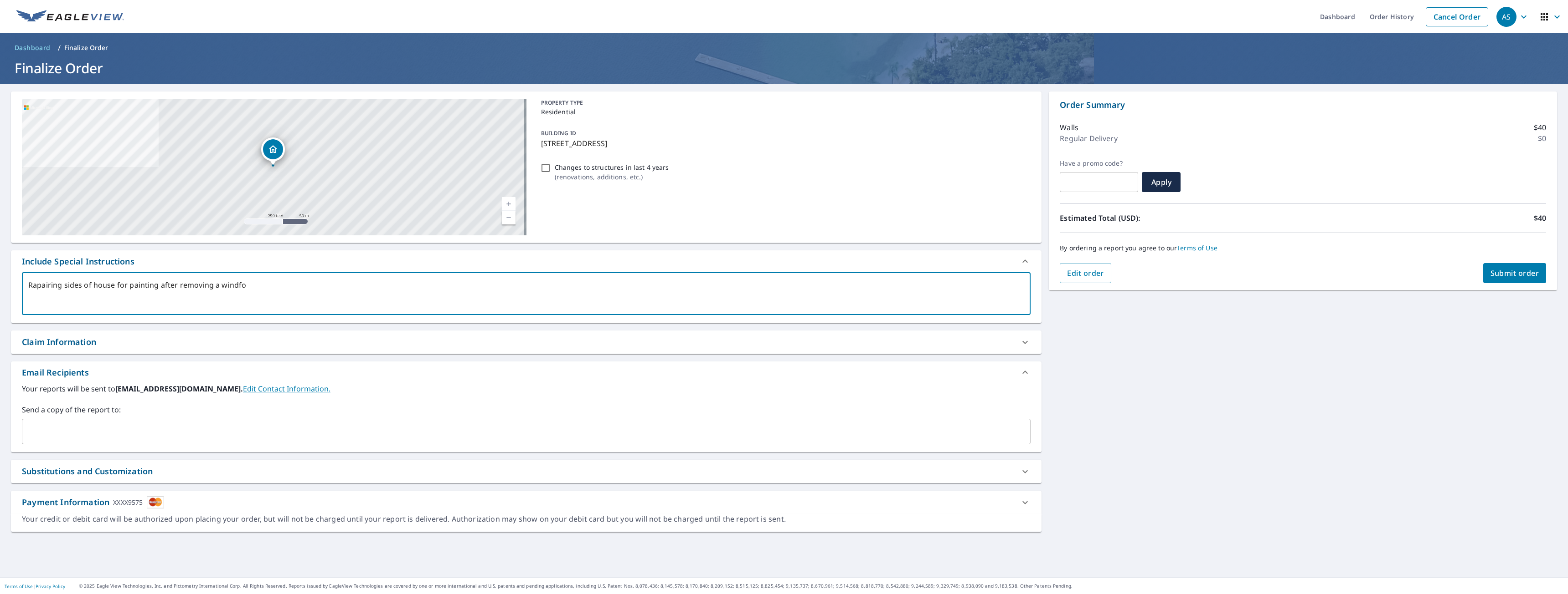
type textarea "x"
type textarea "Rapairing sides of house for painting after removing a windfo"
type textarea "x"
type textarea "Rapairing sides of house for painting after removing a windfo\"
type textarea "x"
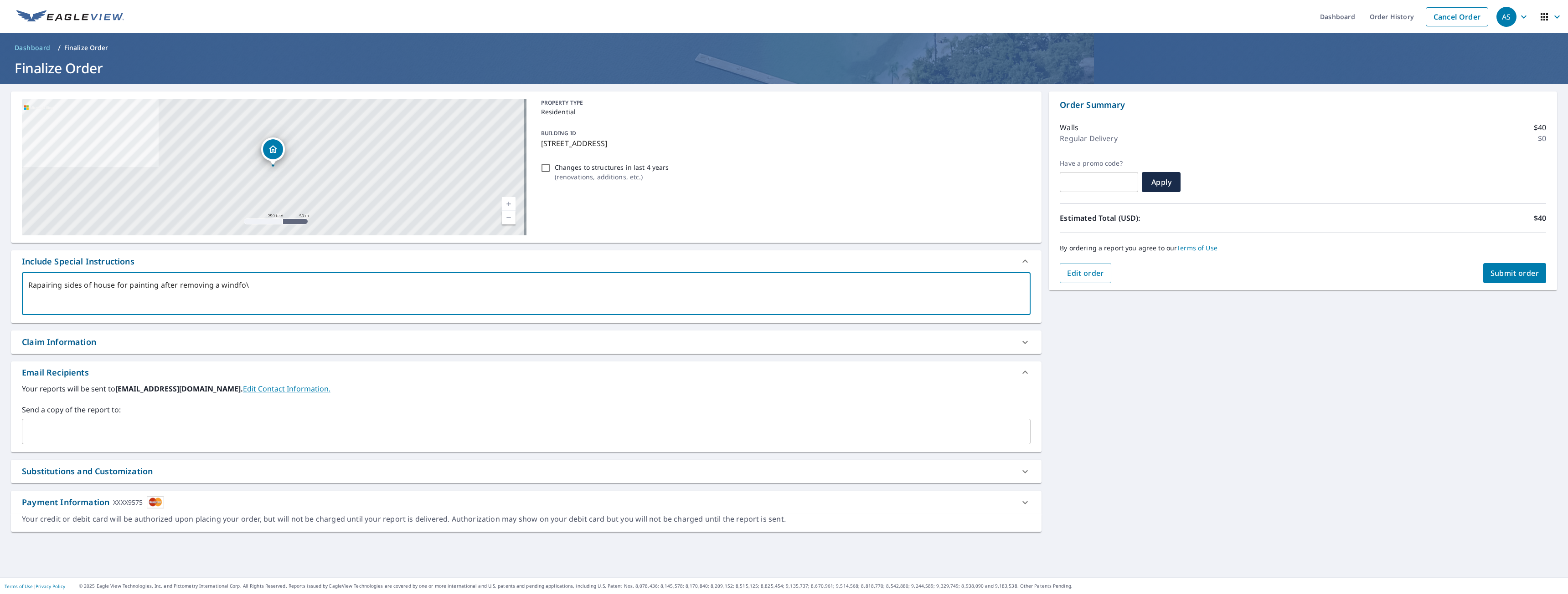
type textarea "Rapairing sides of house for painting after removing a windfo"
type textarea "x"
type textarea "Rapairing sides of house for painting after removing a windf"
type textarea "x"
type textarea "Rapairing sides of house for painting after removing a wind"
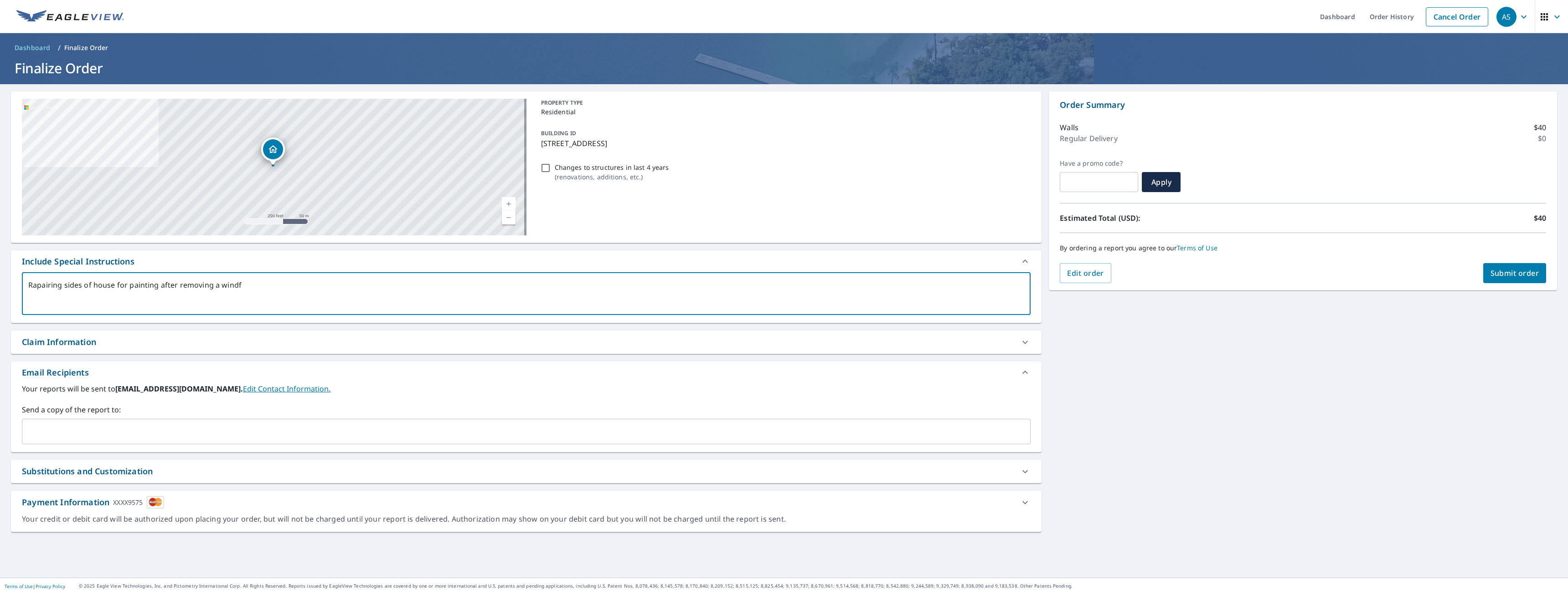
type textarea "x"
type textarea "Rapairing sides of house for painting after removing a windo"
type textarea "x"
type textarea "Rapairing sides of house for painting after removing a window"
type textarea "x"
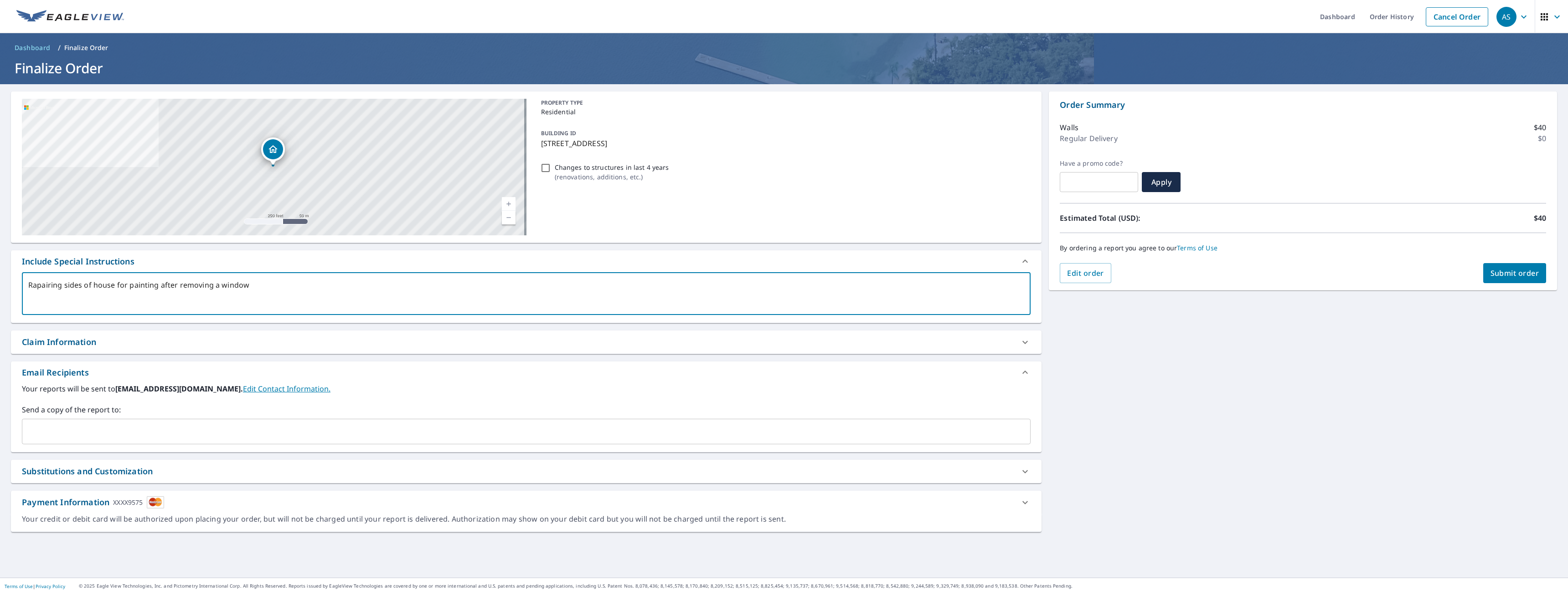
type textarea "Rapairing sides of house for painting after removing a window."
type textarea "x"
type textarea "Rapairing sides of house for painting after removing a window."
click at [1500, 271] on span "Submit order" at bounding box center [1515, 273] width 49 height 10
type textarea "x"
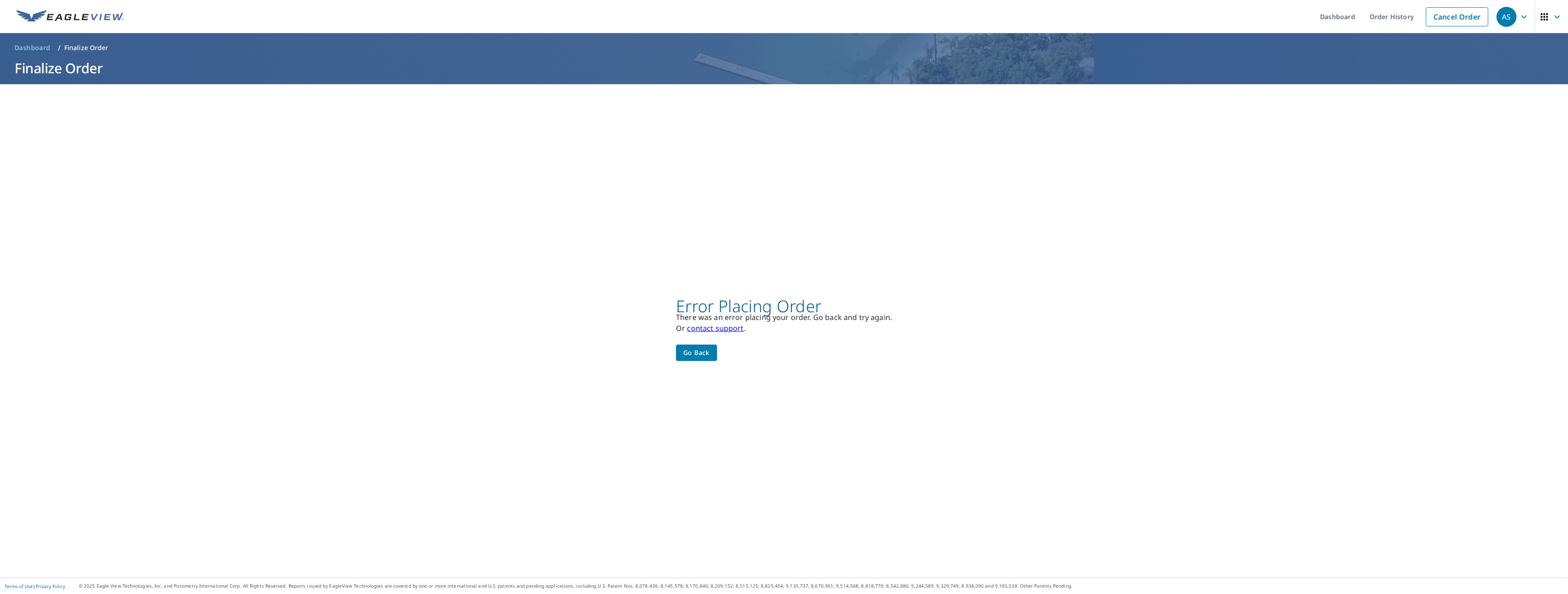
click at [691, 350] on span "Go back" at bounding box center [696, 353] width 27 height 11
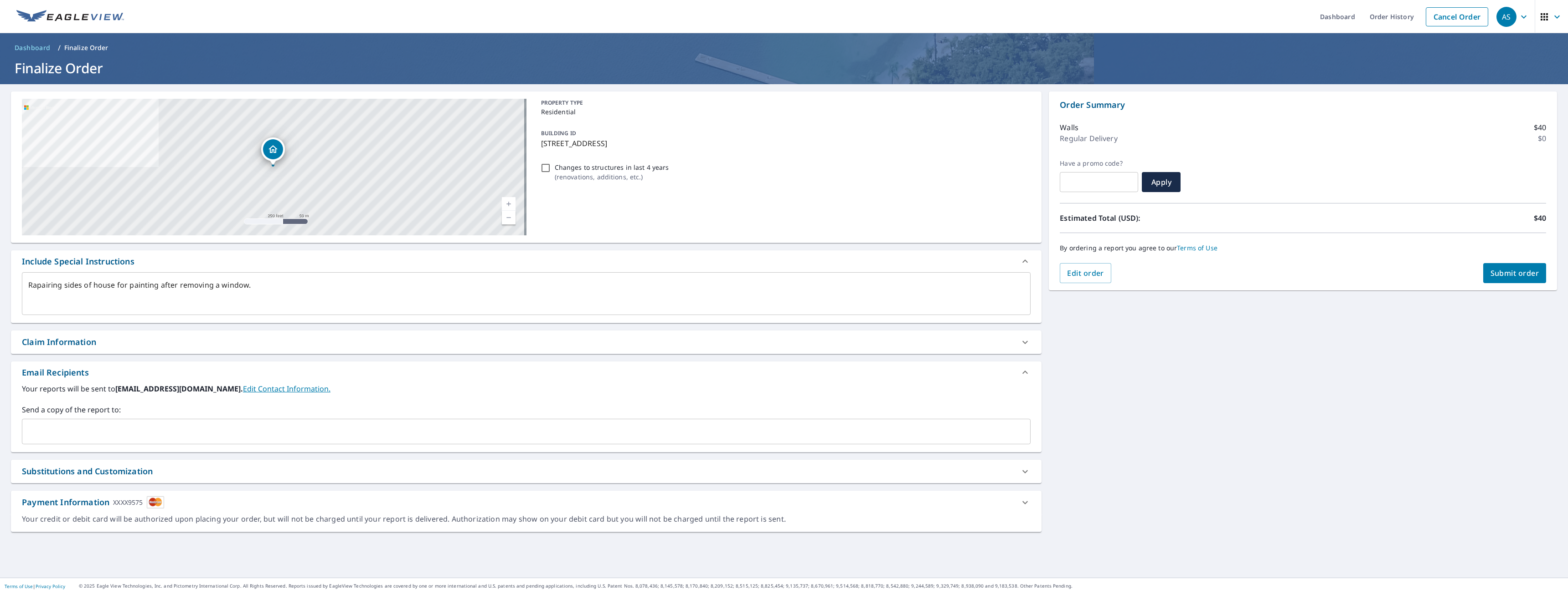
click at [1518, 275] on span "Submit order" at bounding box center [1515, 273] width 49 height 10
type textarea "x"
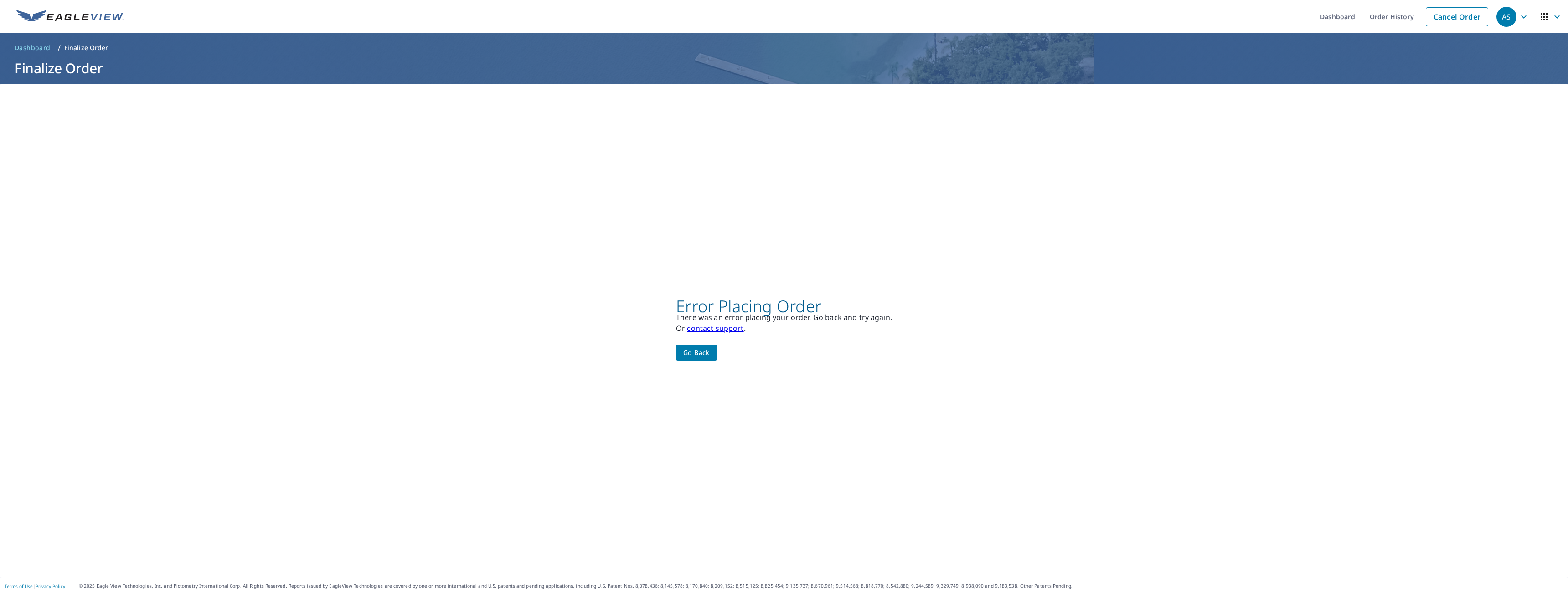
click at [705, 359] on span "Go back" at bounding box center [696, 353] width 27 height 11
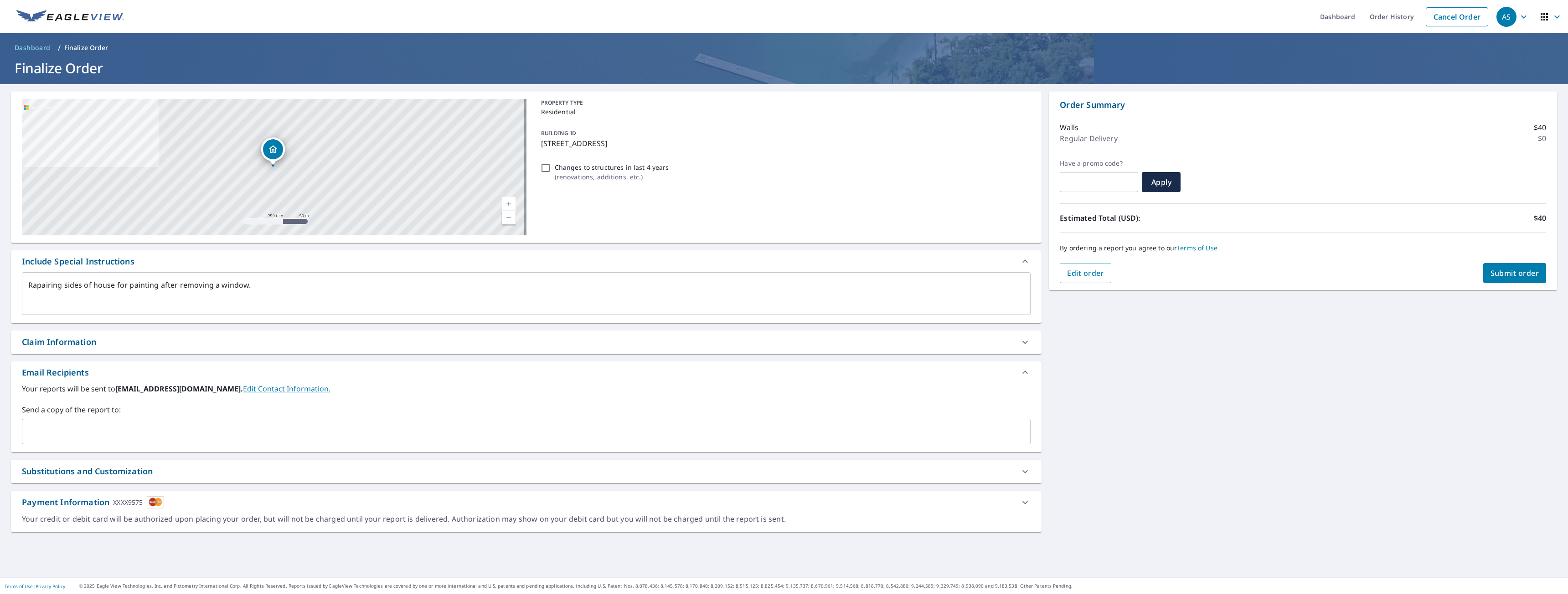
type textarea "x"
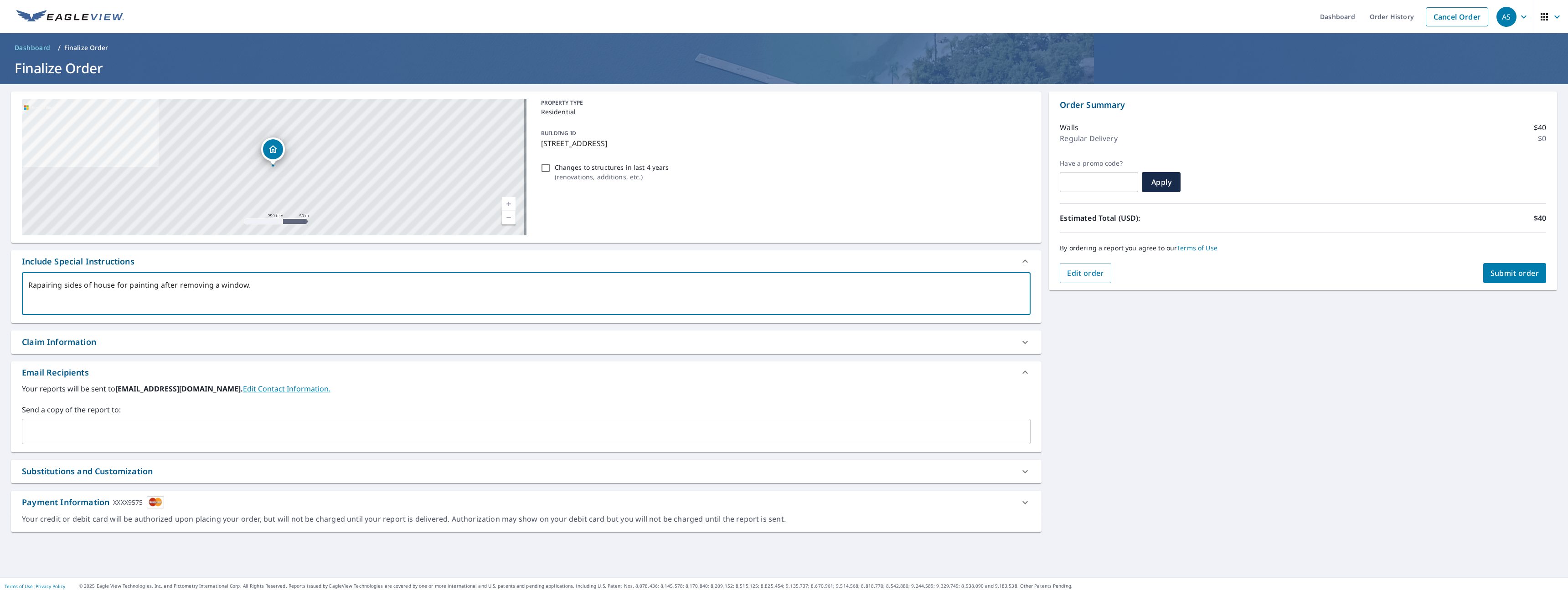
drag, startPoint x: 280, startPoint y: 292, endPoint x: 6, endPoint y: 280, distance: 274.3
click at [2, 272] on div "[STREET_ADDRESS] Aerial Road A standard road map Aerial A detailed look from ab…" at bounding box center [784, 331] width 1568 height 494
click at [1020, 501] on icon at bounding box center [1025, 503] width 11 height 11
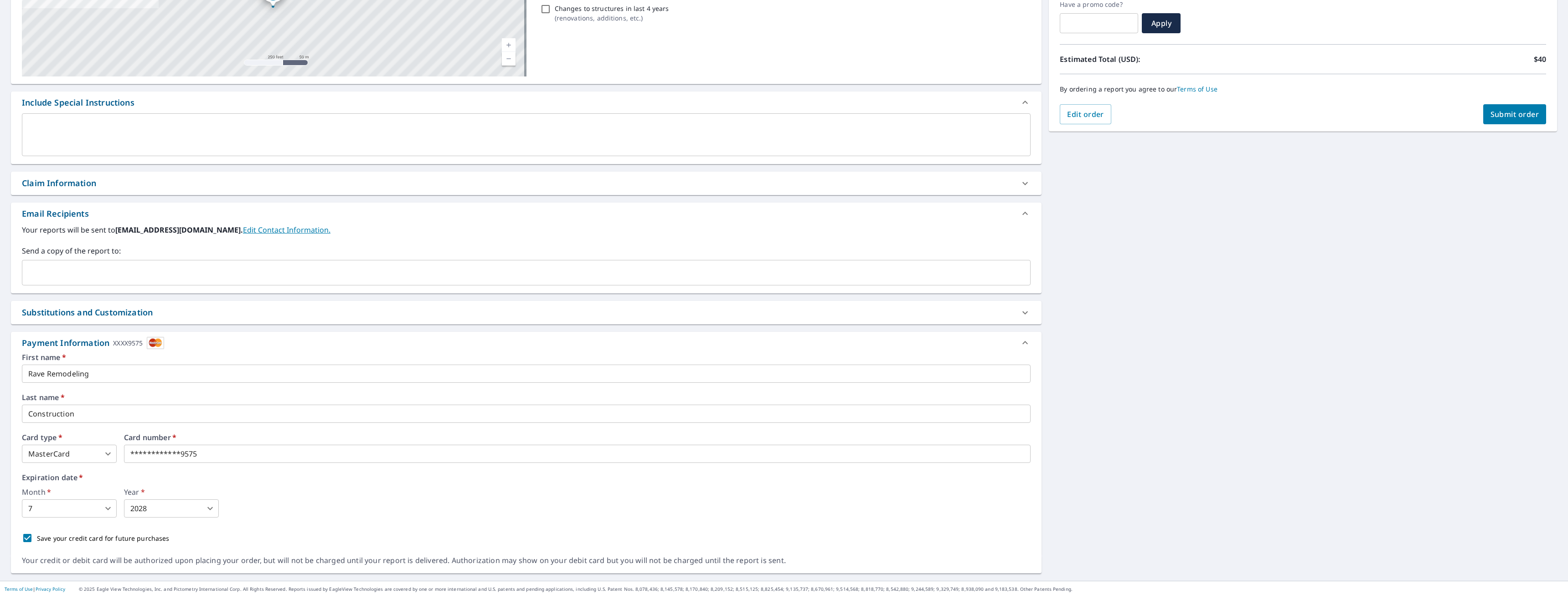
scroll to position [162, 0]
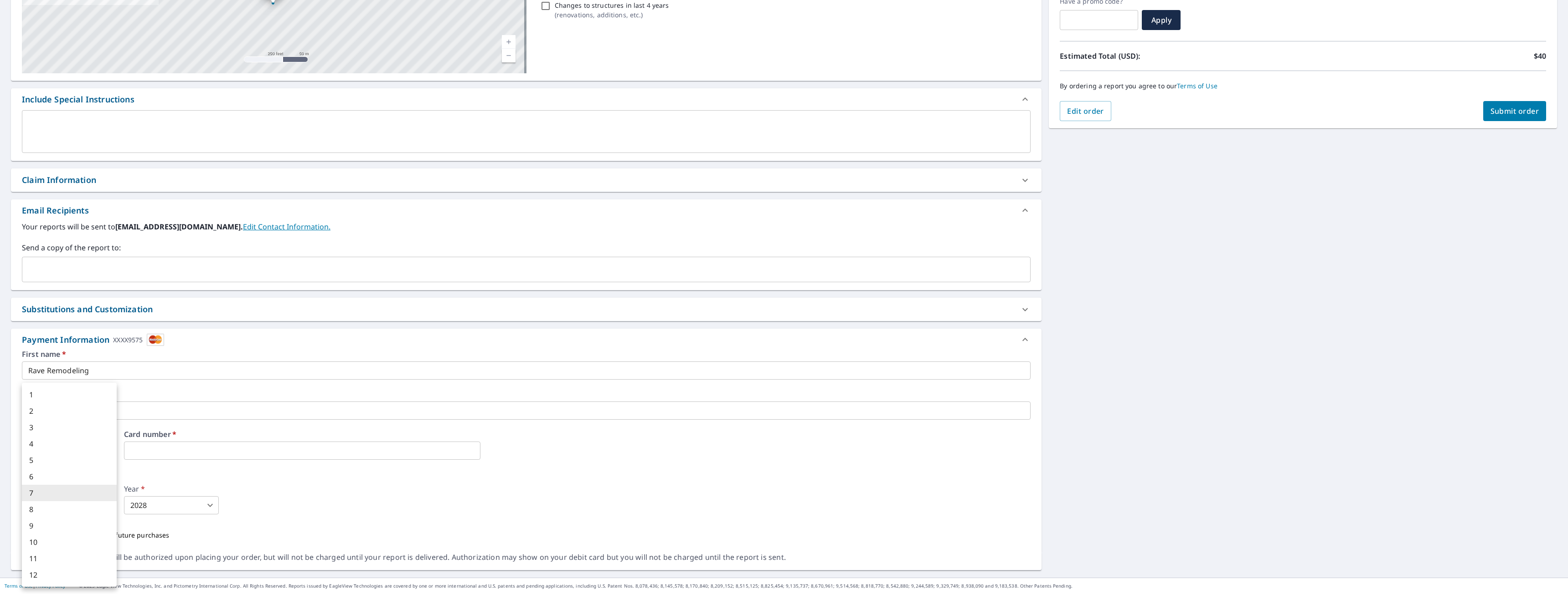
click at [73, 506] on body "AS AS Dashboard Order History Cancel Order AS Dashboard / Finalize Order Finali…" at bounding box center [784, 297] width 1568 height 594
click at [70, 482] on li "6" at bounding box center [69, 477] width 95 height 16
type input "6"
click at [283, 494] on div "Month   * 6 6 ​ Year   * 2028 2028 ​" at bounding box center [526, 500] width 1008 height 29
click at [1526, 112] on span "Submit order" at bounding box center [1515, 111] width 49 height 10
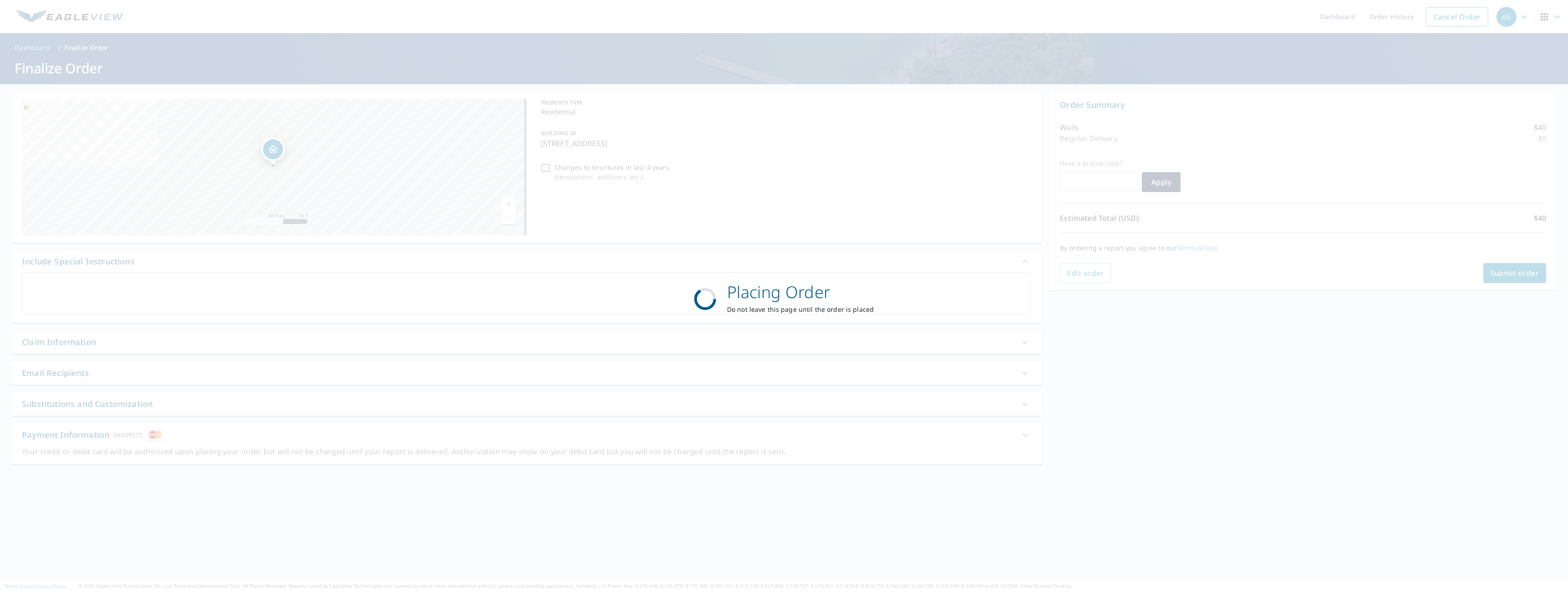
scroll to position [0, 0]
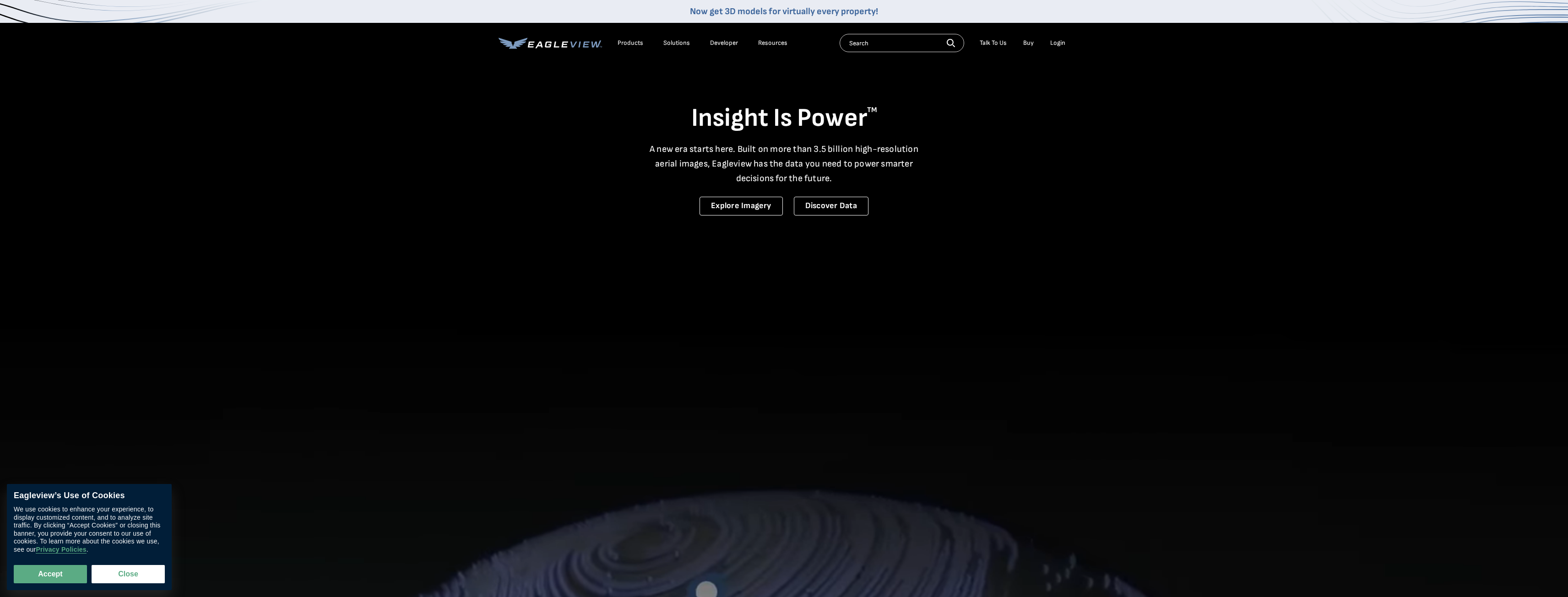
click at [1059, 46] on div "Login" at bounding box center [1058, 43] width 15 height 8
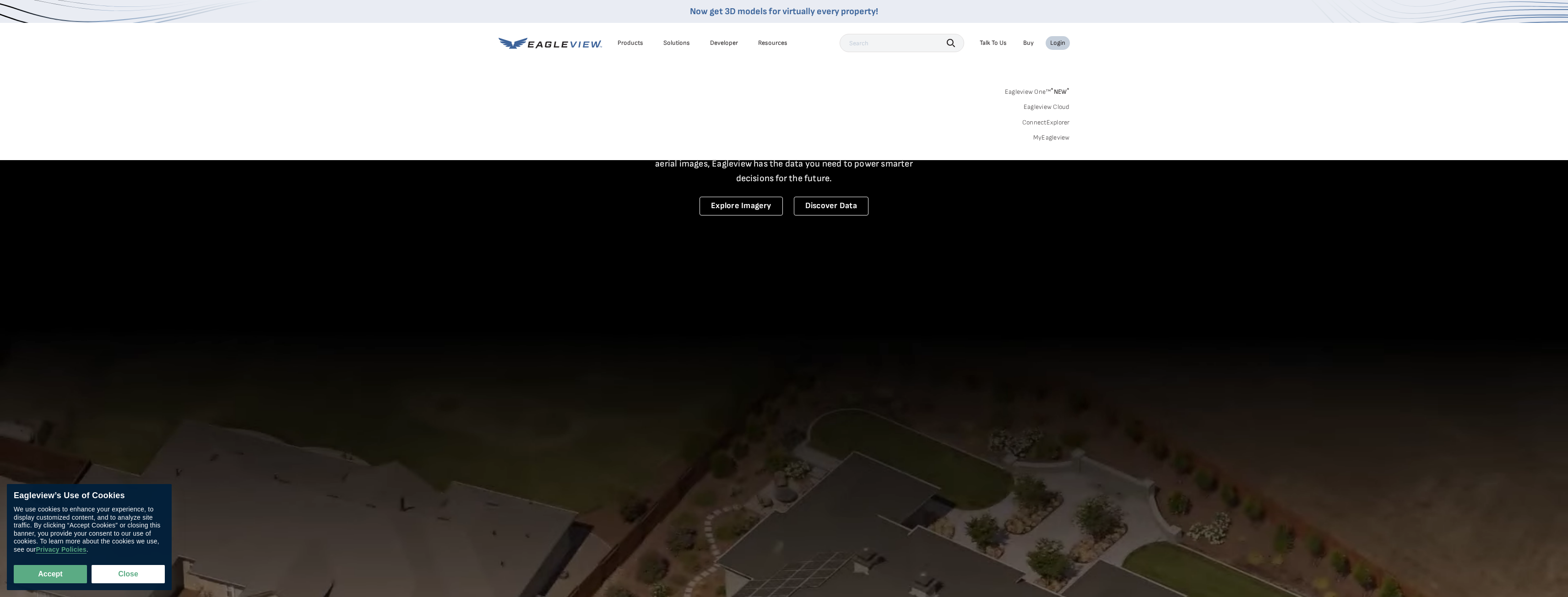
click at [1064, 42] on div "Login" at bounding box center [1058, 43] width 15 height 8
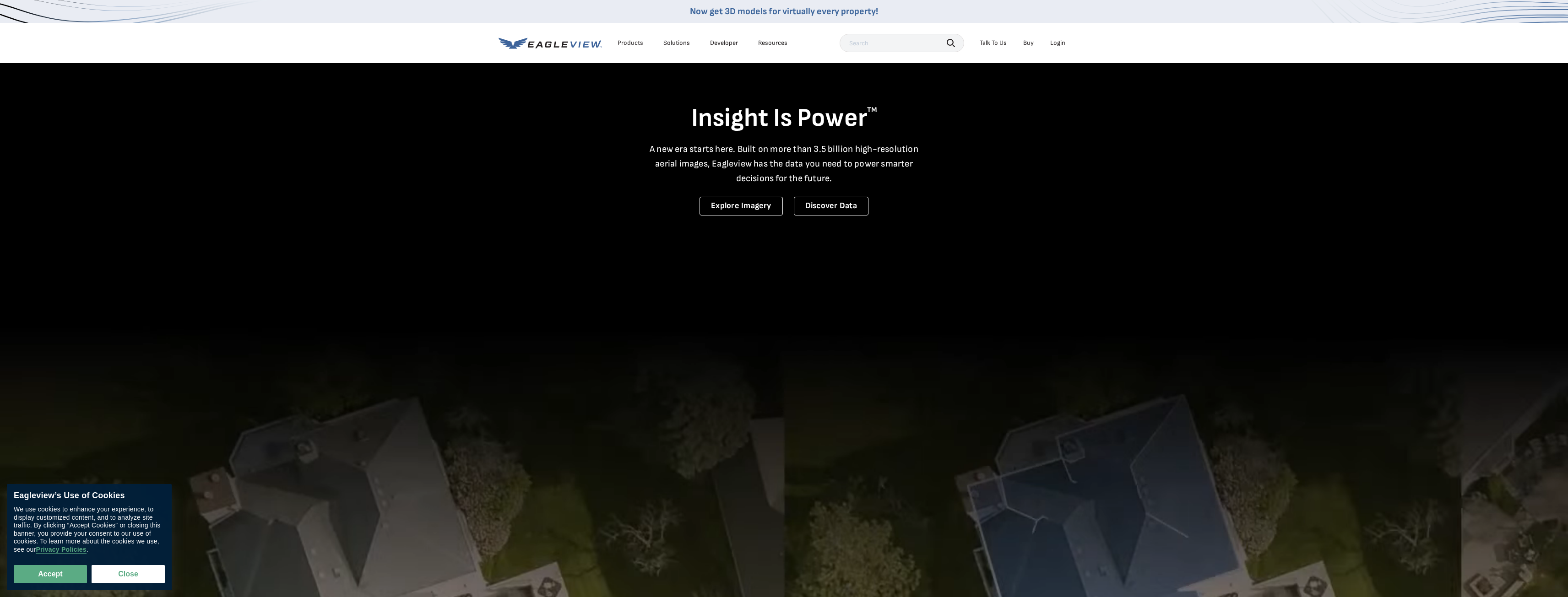
click at [1064, 42] on div "Login" at bounding box center [1058, 43] width 15 height 8
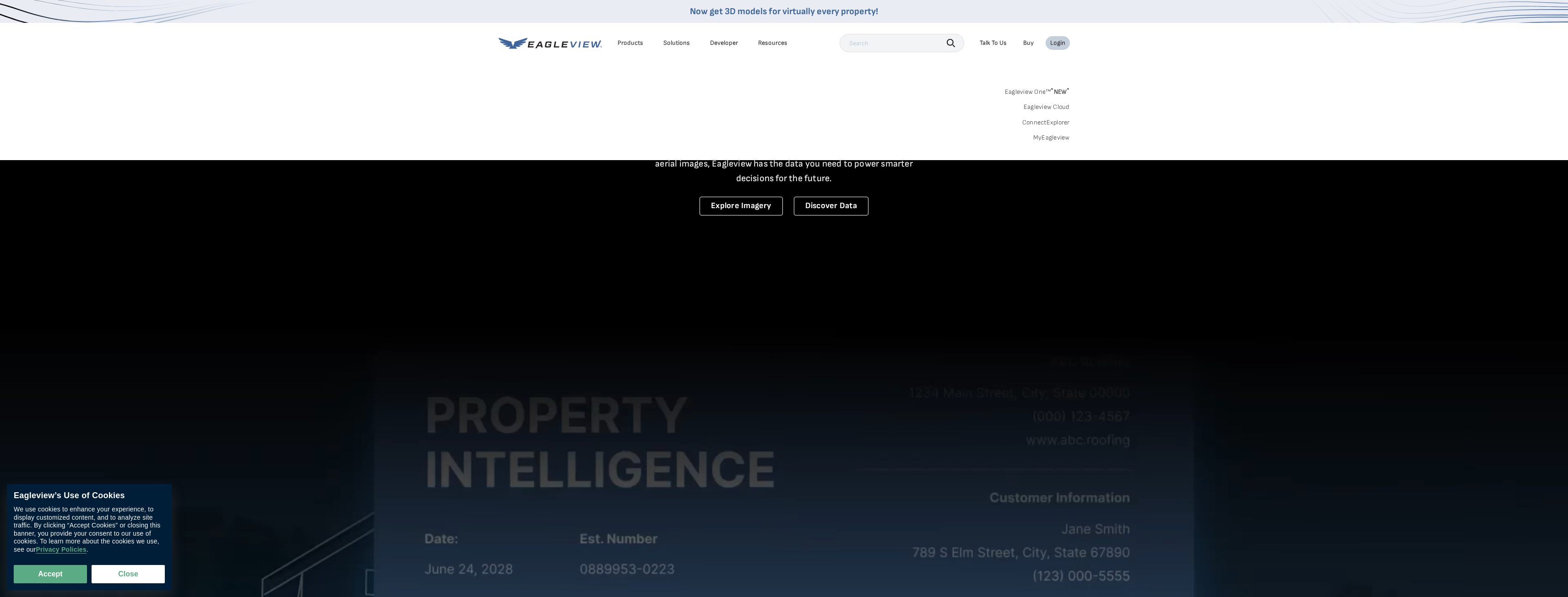
click at [1037, 142] on link "MyEagleview" at bounding box center [1051, 137] width 37 height 8
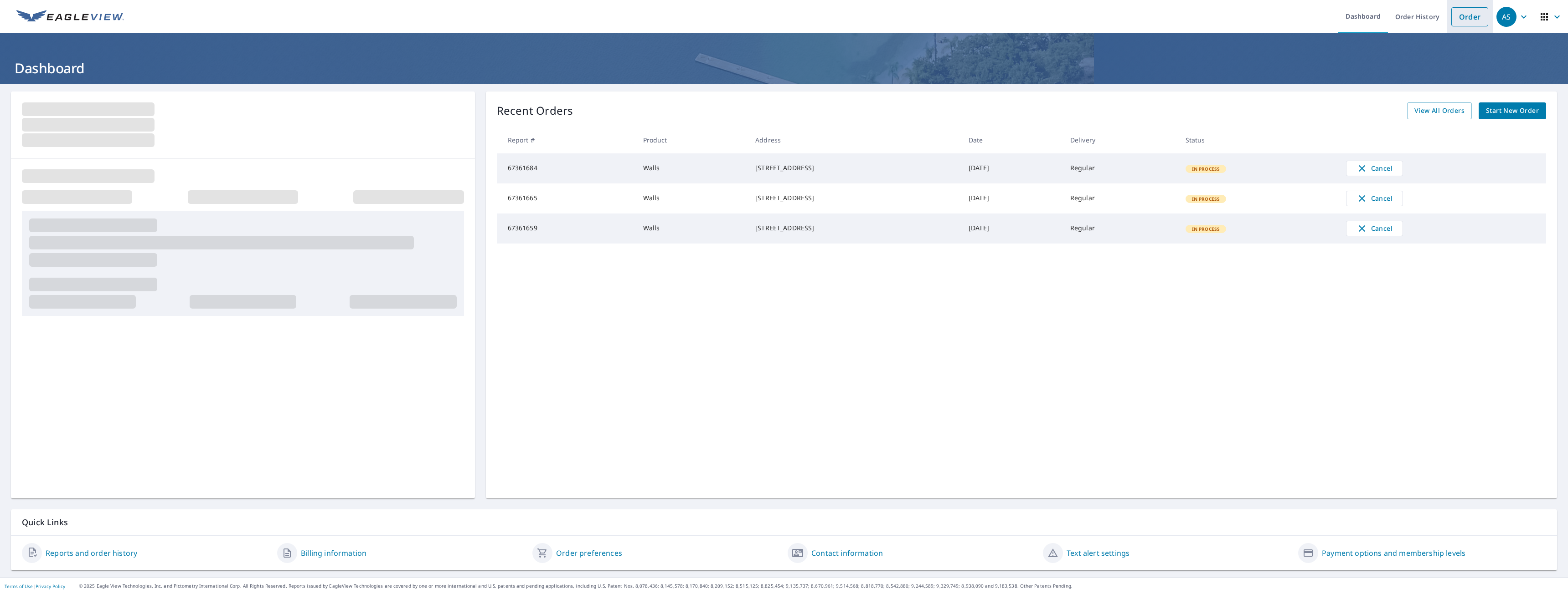
click at [1466, 16] on link "Order" at bounding box center [1470, 17] width 37 height 19
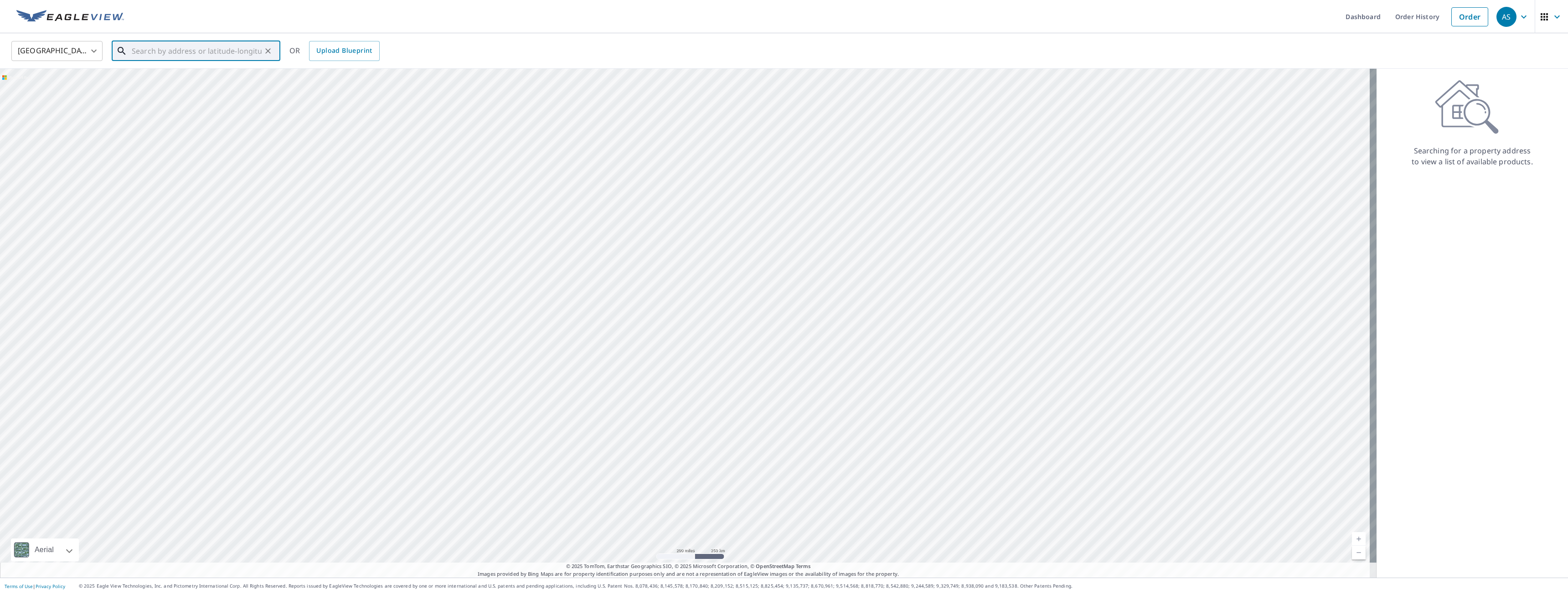
click at [237, 50] on input "text" at bounding box center [197, 51] width 130 height 26
paste input "[STREET_ADDRESS]"
click at [224, 78] on span "[STREET_ADDRESS]" at bounding box center [201, 78] width 143 height 11
type input "[STREET_ADDRESS]"
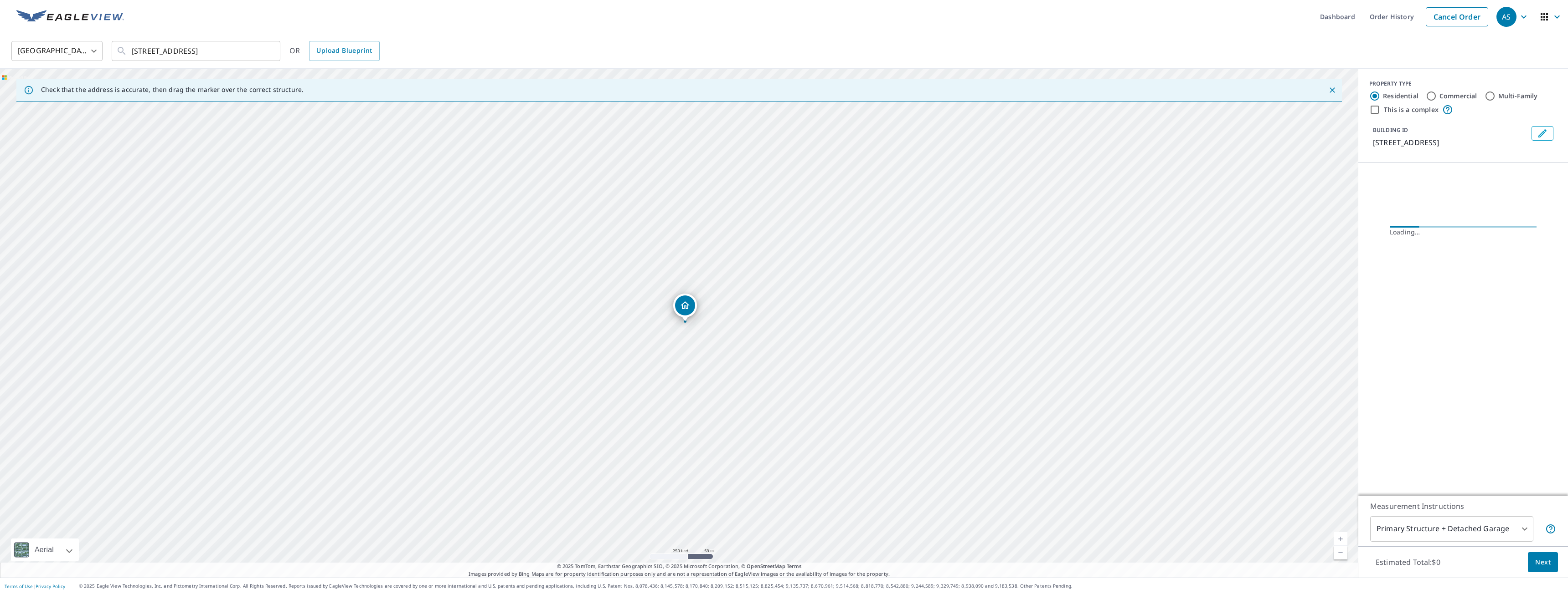
scroll to position [0, 0]
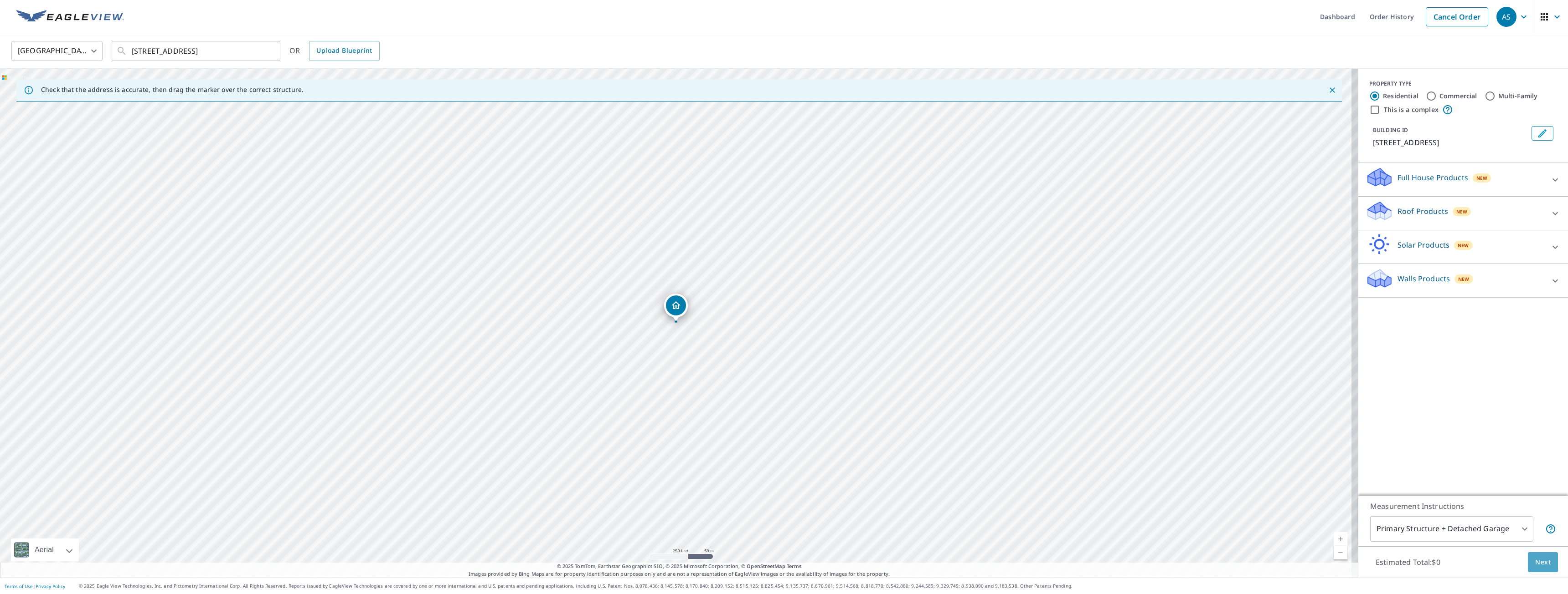
click at [1528, 564] on button "Next" at bounding box center [1542, 562] width 30 height 20
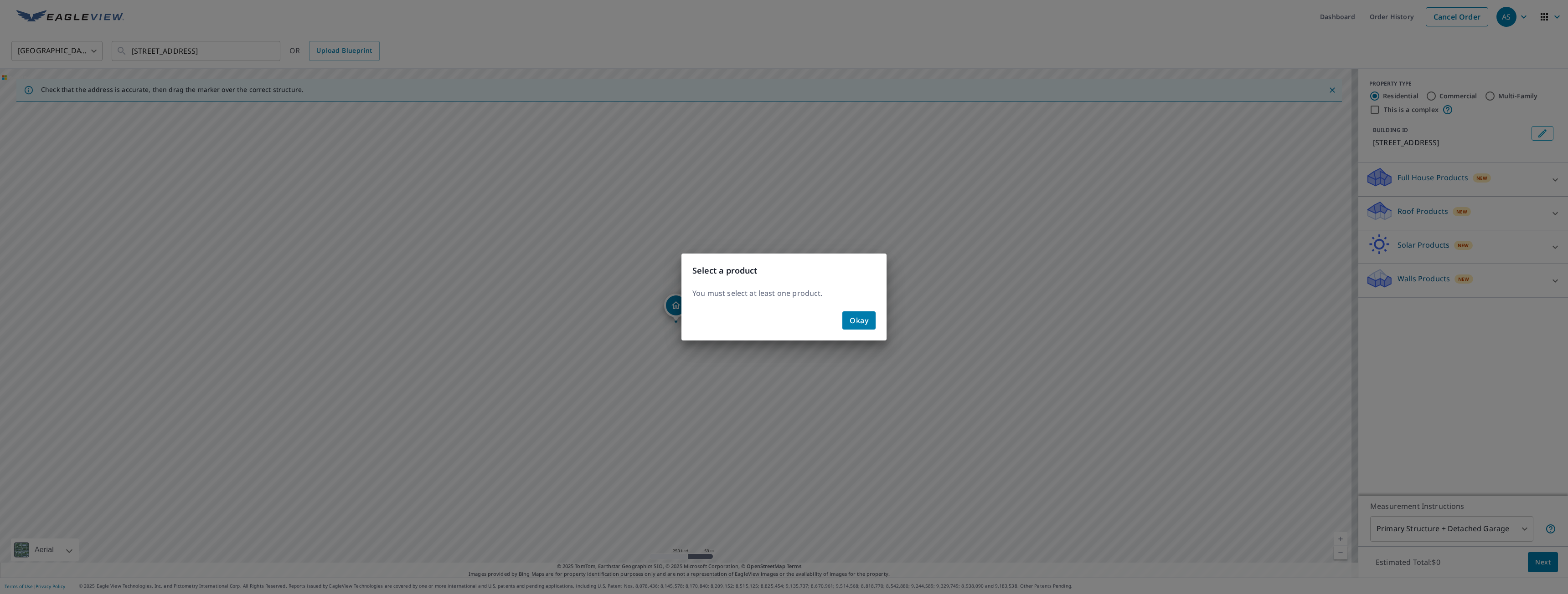
click at [866, 325] on span "Okay" at bounding box center [859, 320] width 19 height 13
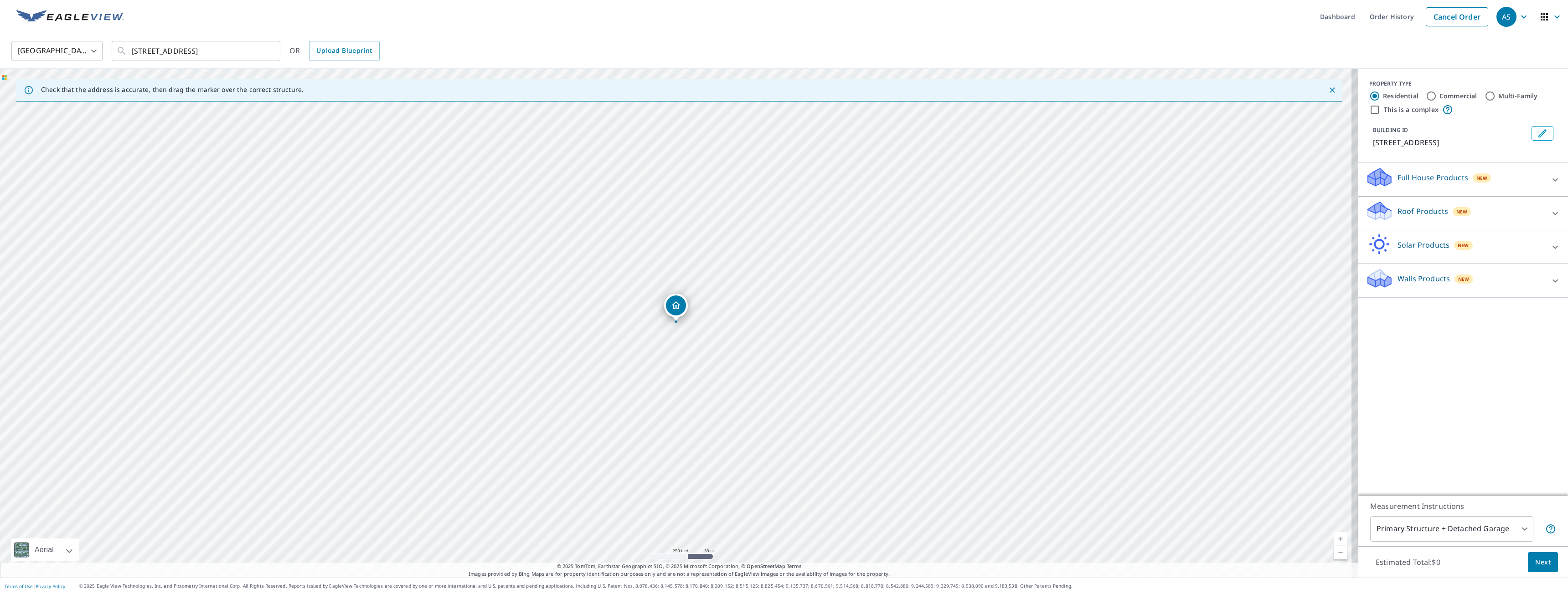
click at [1493, 282] on div "Walls Products New" at bounding box center [1455, 281] width 179 height 26
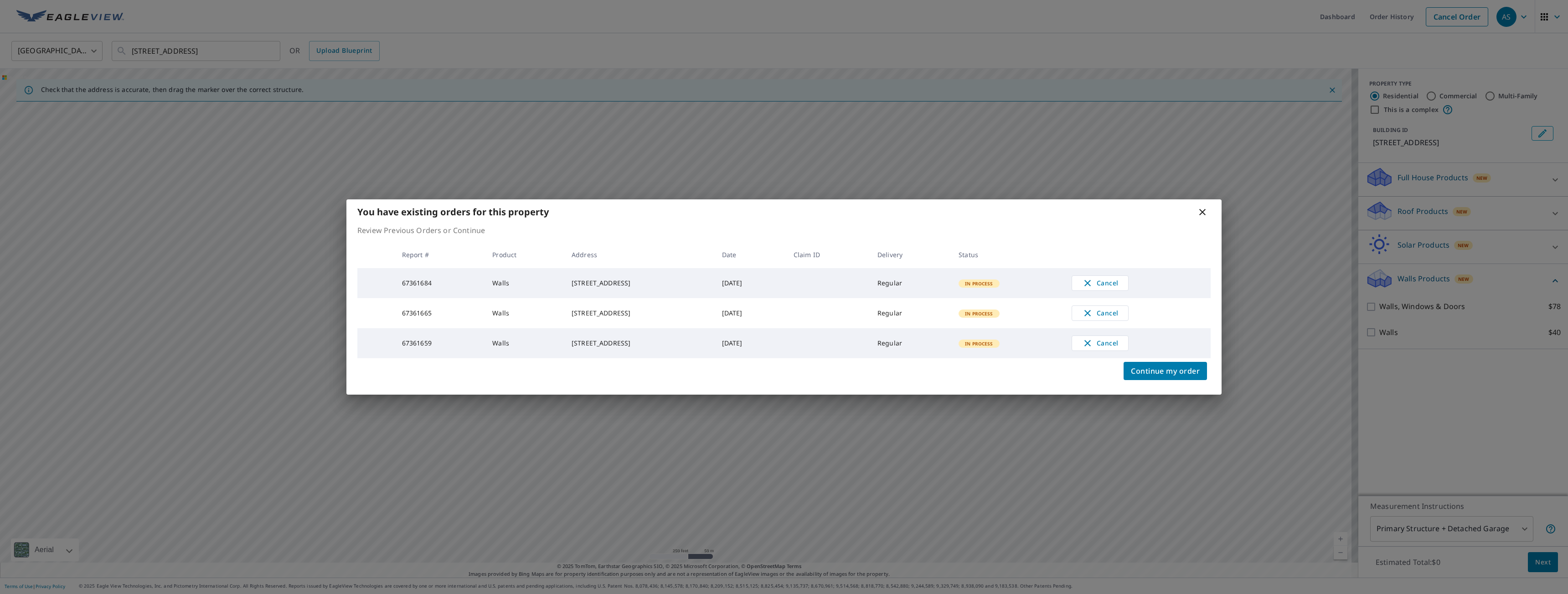
click at [1203, 209] on icon at bounding box center [1202, 212] width 6 height 6
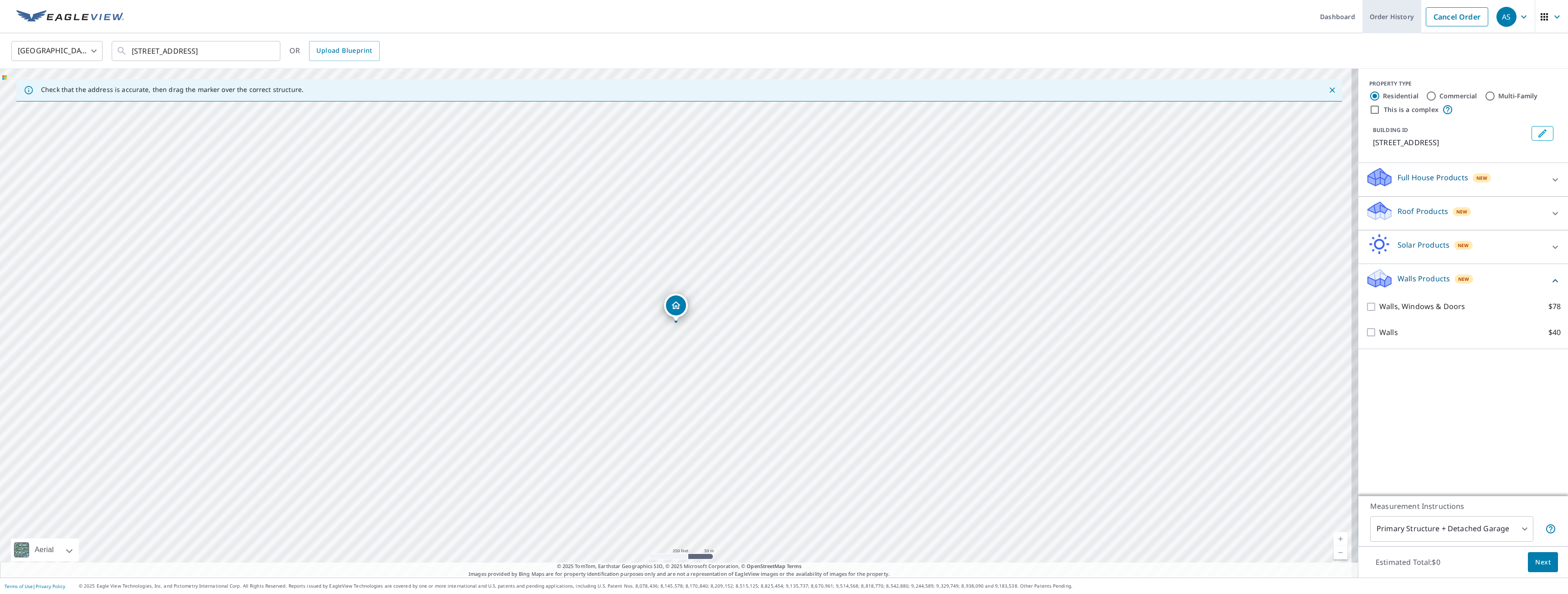
click at [1394, 23] on link "Order History" at bounding box center [1391, 16] width 59 height 33
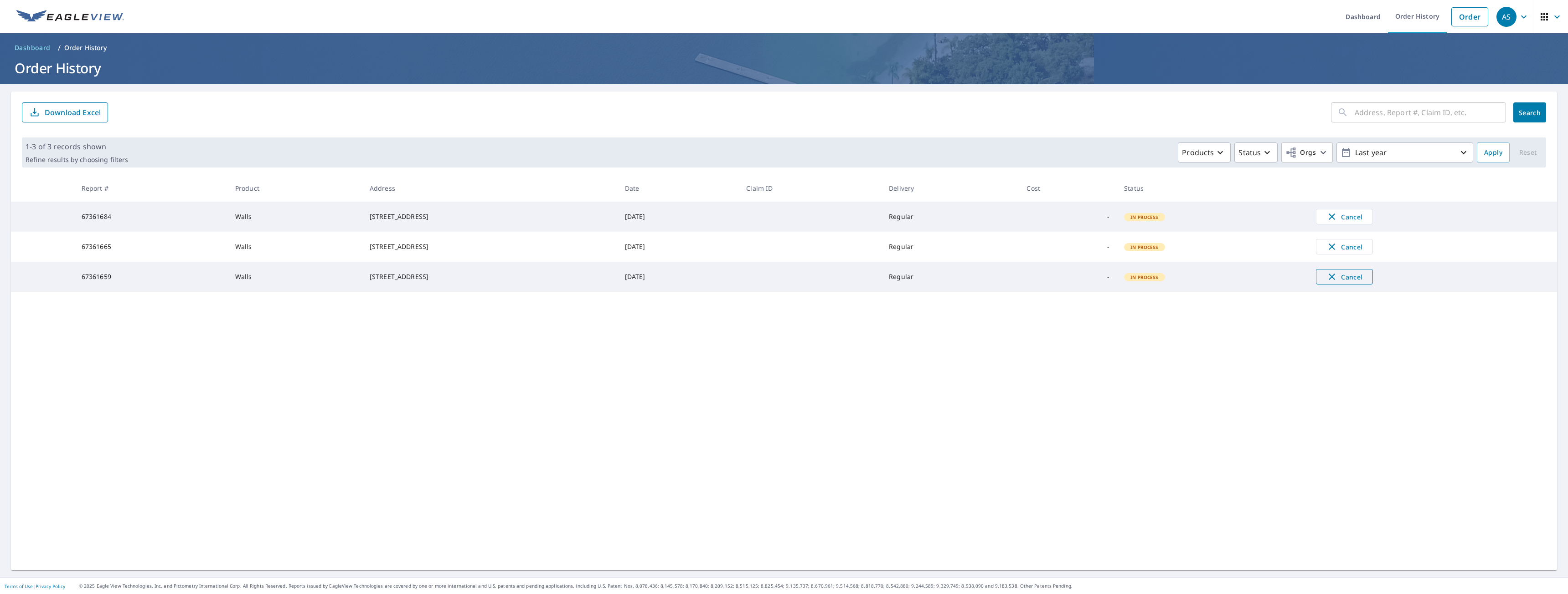
click at [1363, 282] on span "Cancel" at bounding box center [1344, 277] width 38 height 11
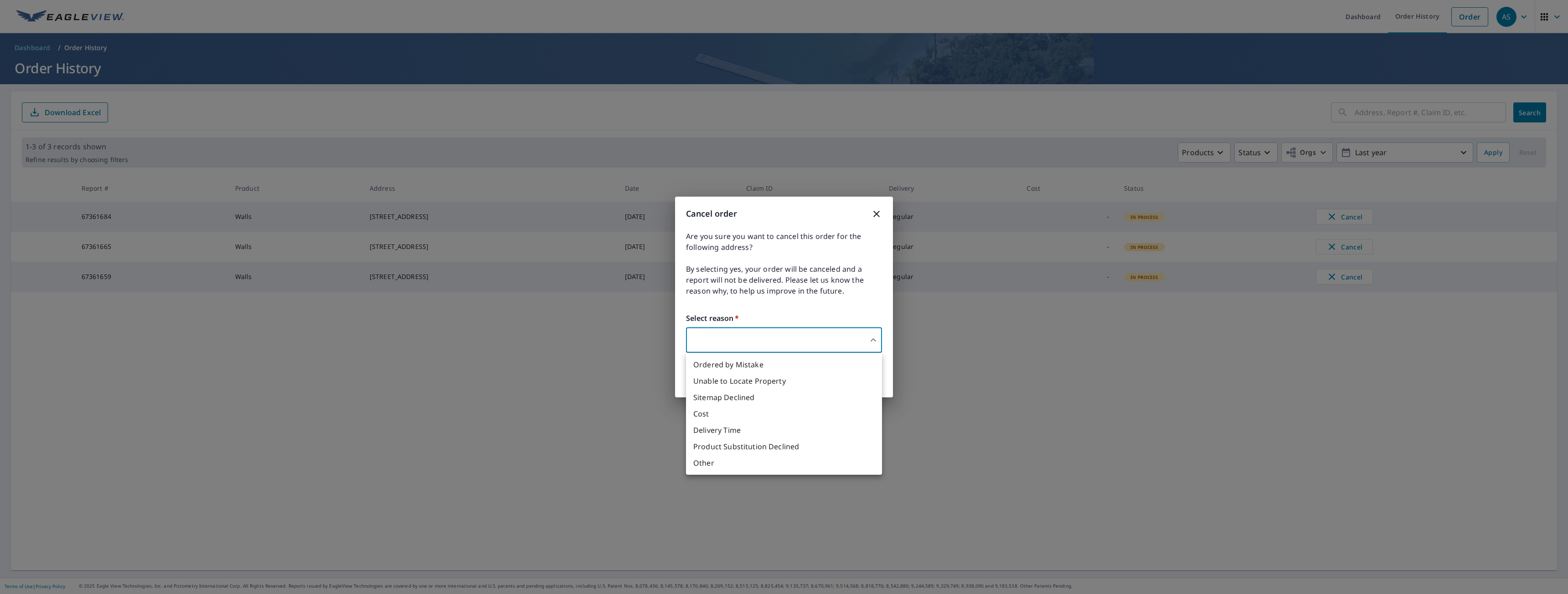
click at [819, 343] on body "AS AS Dashboard Order History Order AS Dashboard / Order History Order History …" at bounding box center [784, 297] width 1568 height 594
click at [726, 467] on li "Other" at bounding box center [784, 463] width 196 height 16
type input "36"
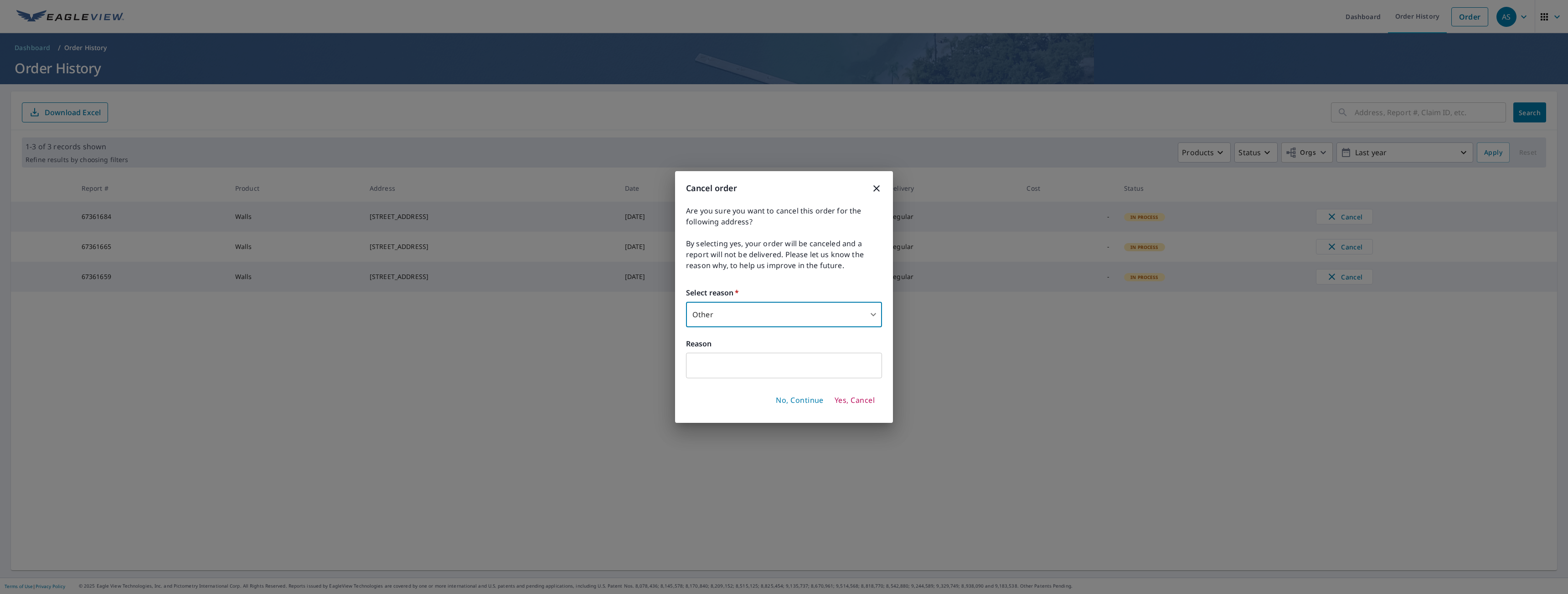
click at [729, 363] on input "text" at bounding box center [784, 366] width 196 height 26
click at [728, 366] on input "The page said error so i tried 2 more times and errored out and now it says its…" at bounding box center [784, 366] width 196 height 26
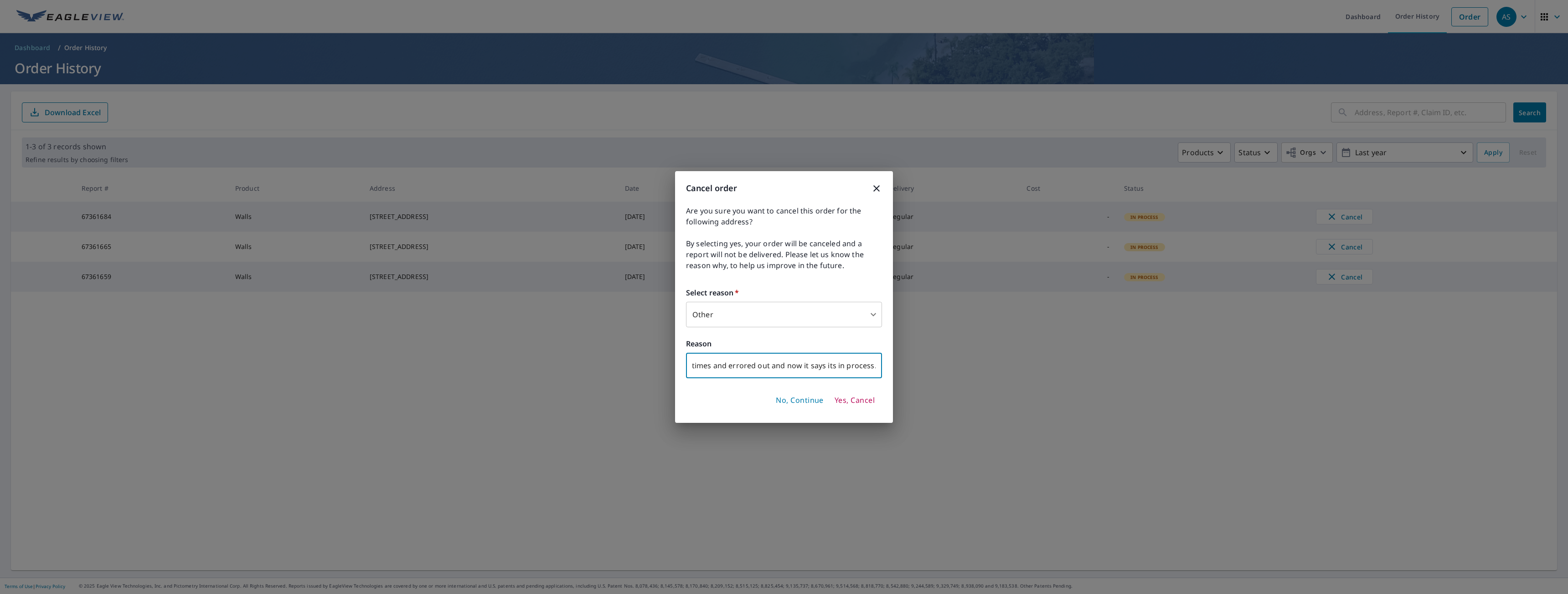
type input "The page said error so i tried 2 more times and errored out and now it says its…"
click at [849, 397] on span "Yes, Cancel" at bounding box center [854, 401] width 40 height 10
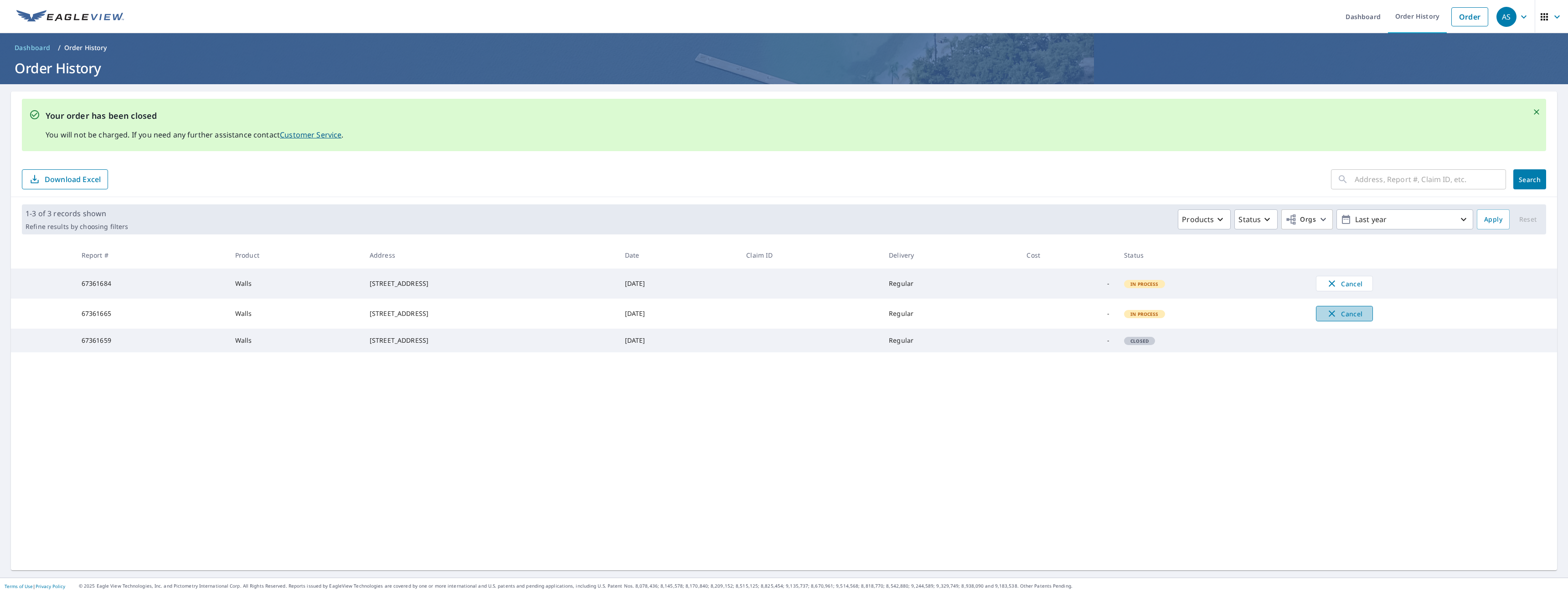
click at [1348, 315] on span "Cancel" at bounding box center [1344, 314] width 38 height 11
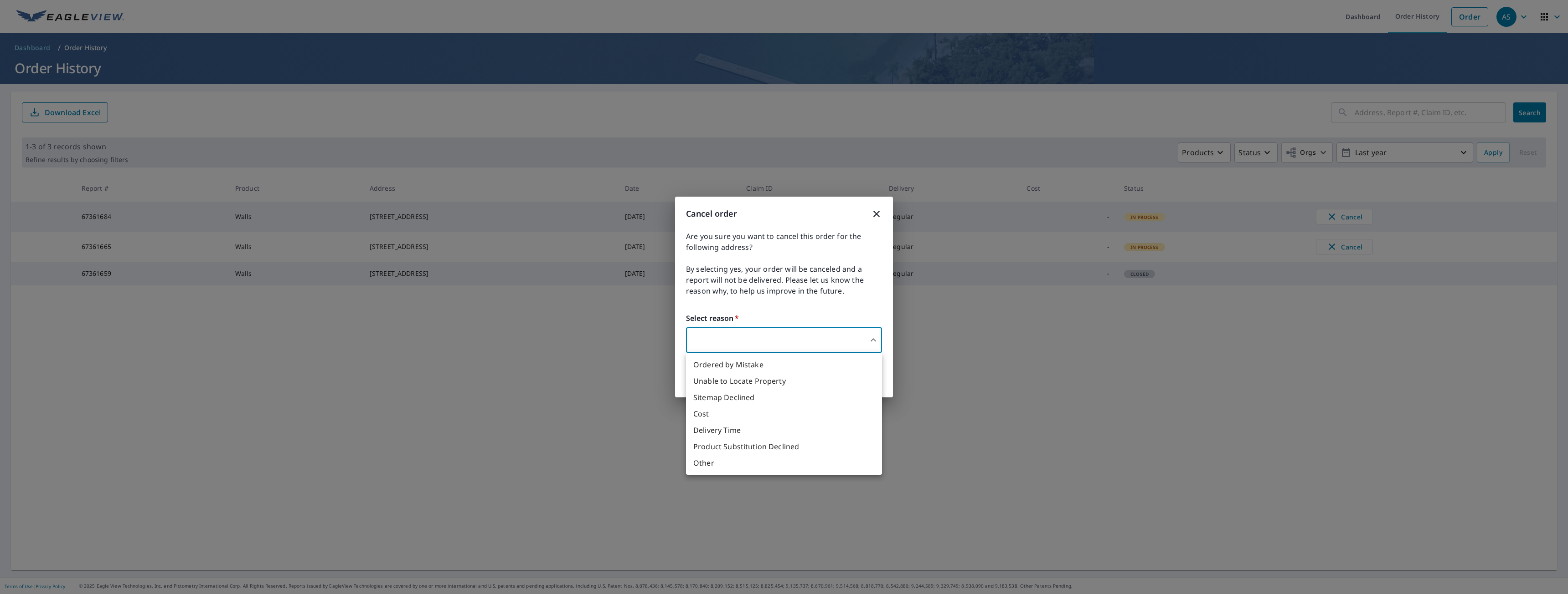
click at [758, 332] on body "AS AS Dashboard Order History Order AS Dashboard / Order History Order History …" at bounding box center [784, 297] width 1568 height 594
click at [725, 463] on li "Other" at bounding box center [784, 463] width 196 height 16
type input "36"
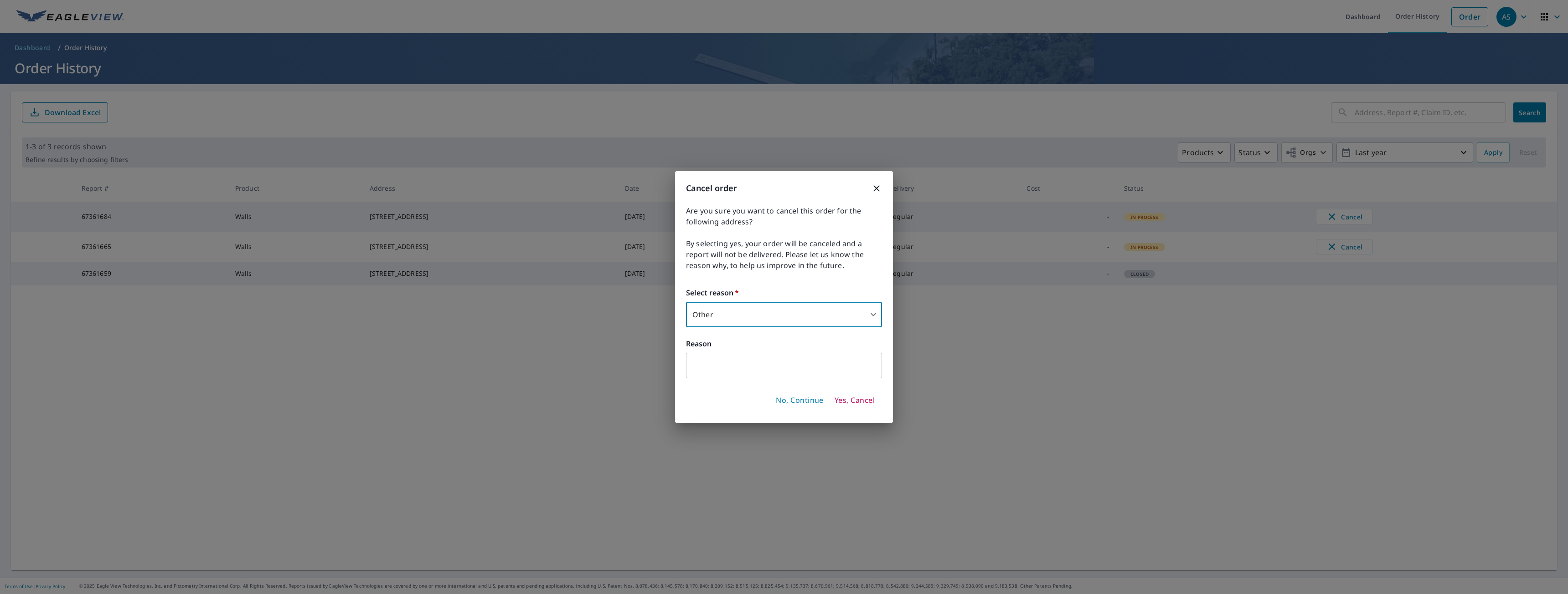
click at [743, 360] on input "text" at bounding box center [784, 366] width 196 height 26
paste input "The page said error so i tried 2 more times and errored out and now it says its…"
type input "The page said error so i tried 2 more times and errored out and now it says its…"
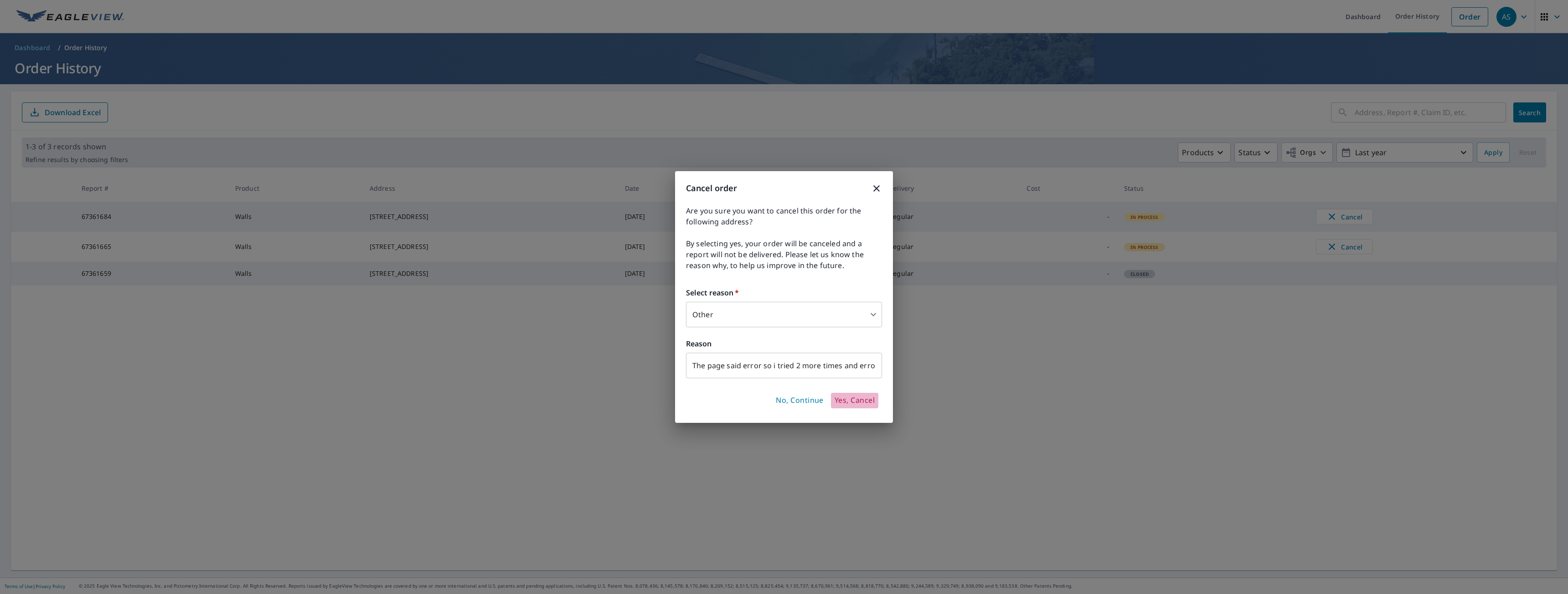
click at [854, 401] on span "Yes, Cancel" at bounding box center [854, 401] width 40 height 10
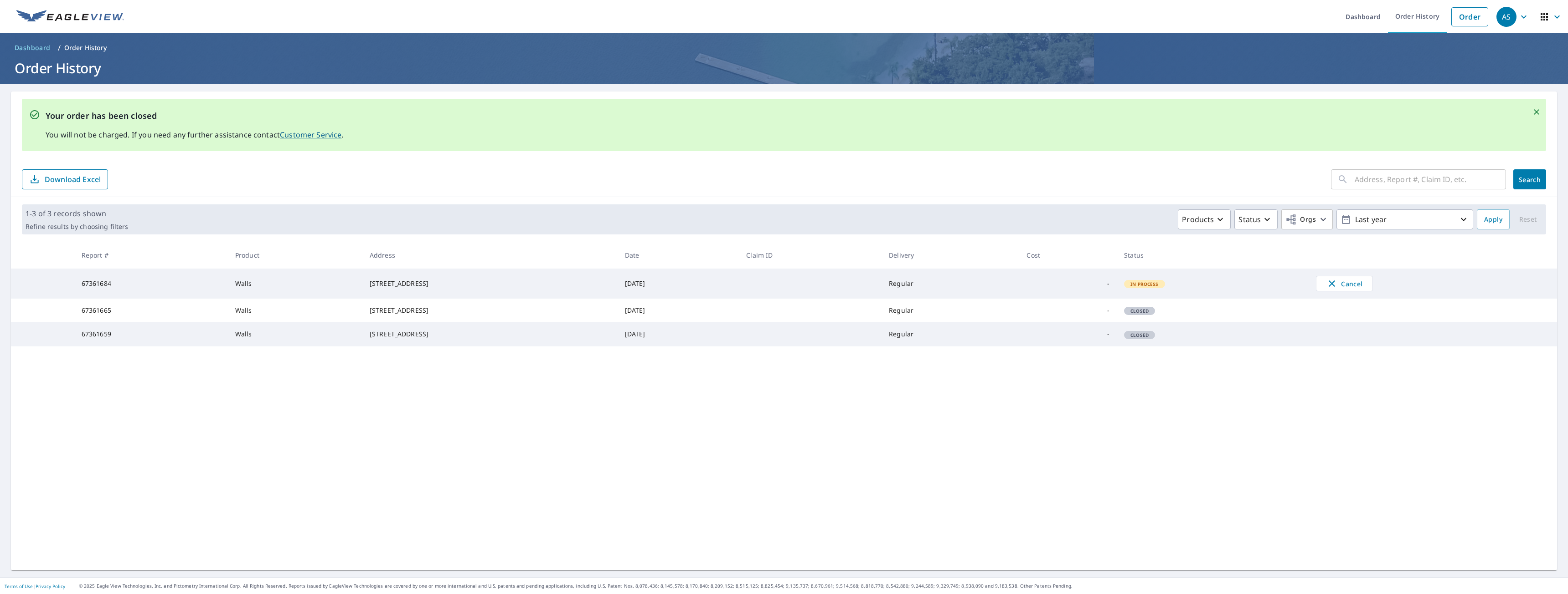
click at [1170, 426] on div "Your order has been closed You will not be charged. If you need any further ass…" at bounding box center [784, 331] width 1546 height 479
